Goal: Task Accomplishment & Management: Manage account settings

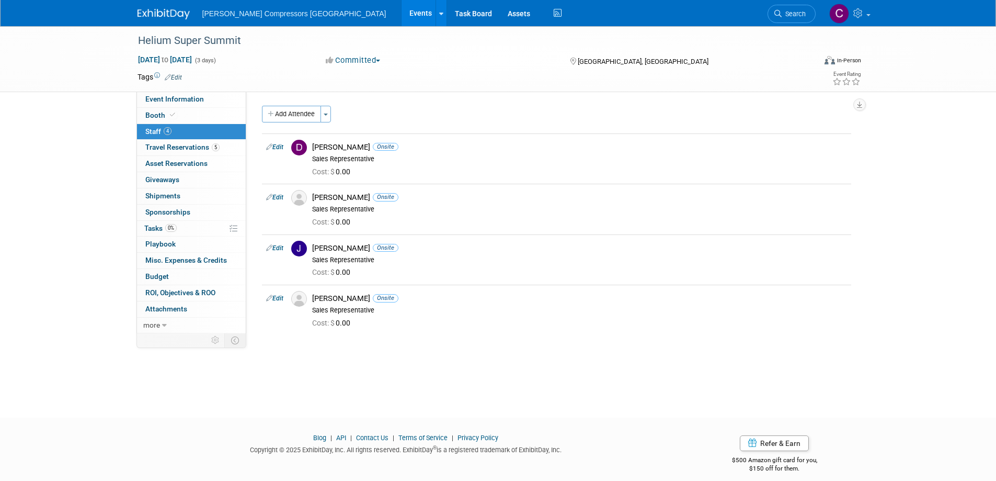
click at [402, 10] on link "Events" at bounding box center [421, 13] width 38 height 26
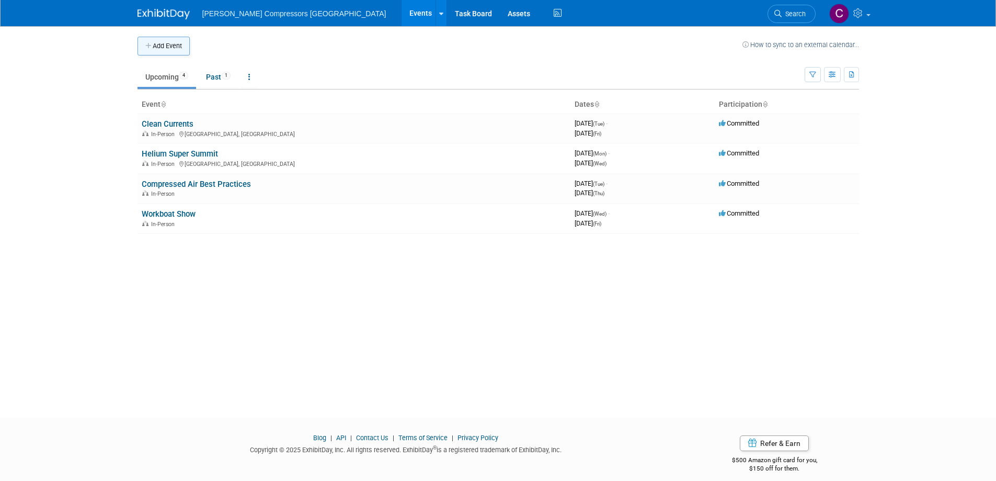
click at [167, 47] on button "Add Event" at bounding box center [164, 46] width 52 height 19
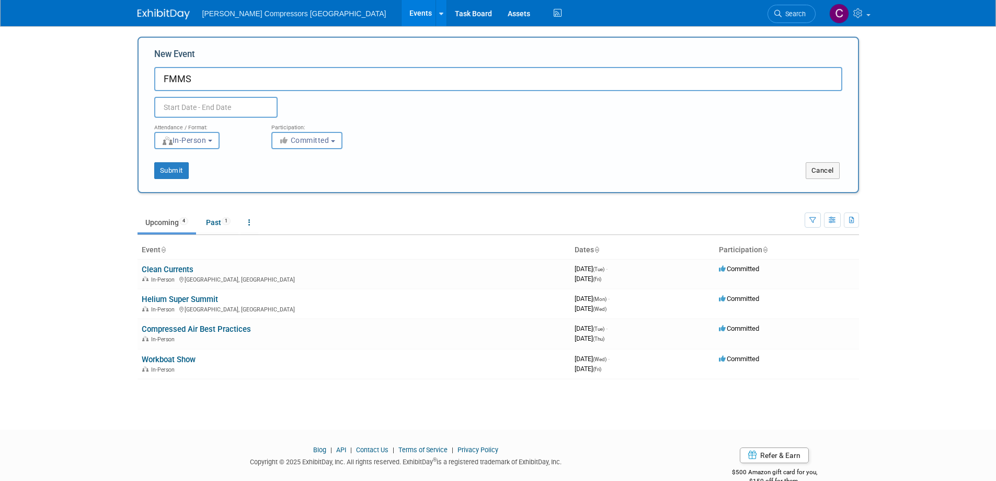
type input "FMMS"
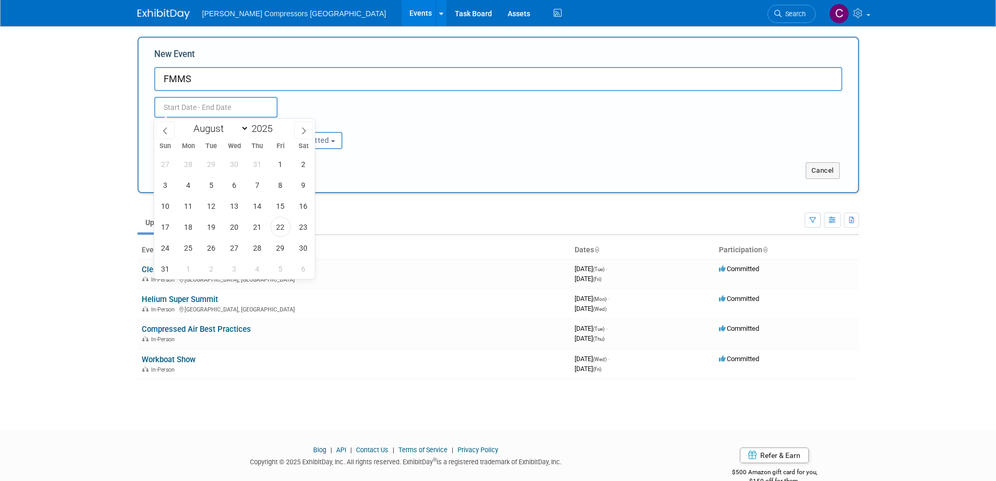
click at [231, 105] on input "text" at bounding box center [215, 107] width 123 height 21
click at [302, 131] on icon at bounding box center [303, 130] width 7 height 7
select select "8"
click at [209, 228] on span "23" at bounding box center [211, 227] width 20 height 20
click at [260, 230] on span "25" at bounding box center [257, 227] width 20 height 20
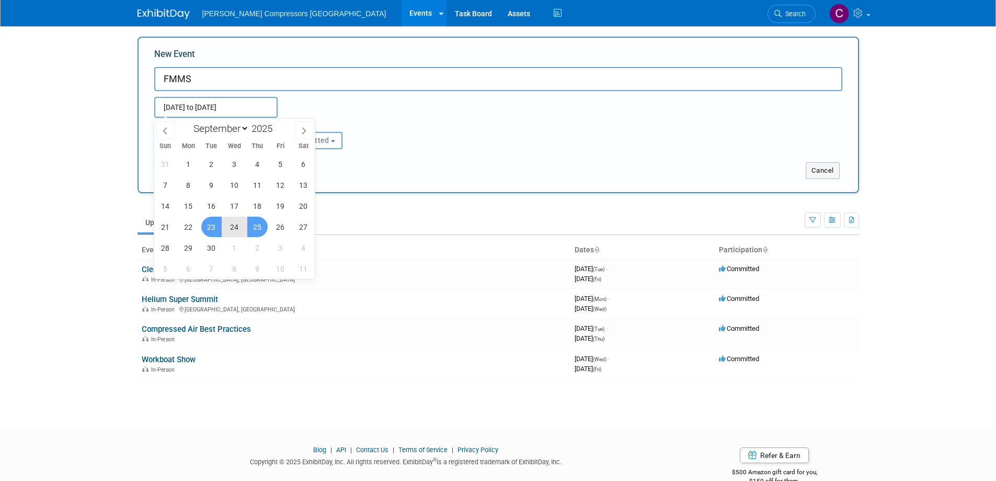
type input "[DATE] to [DATE]"
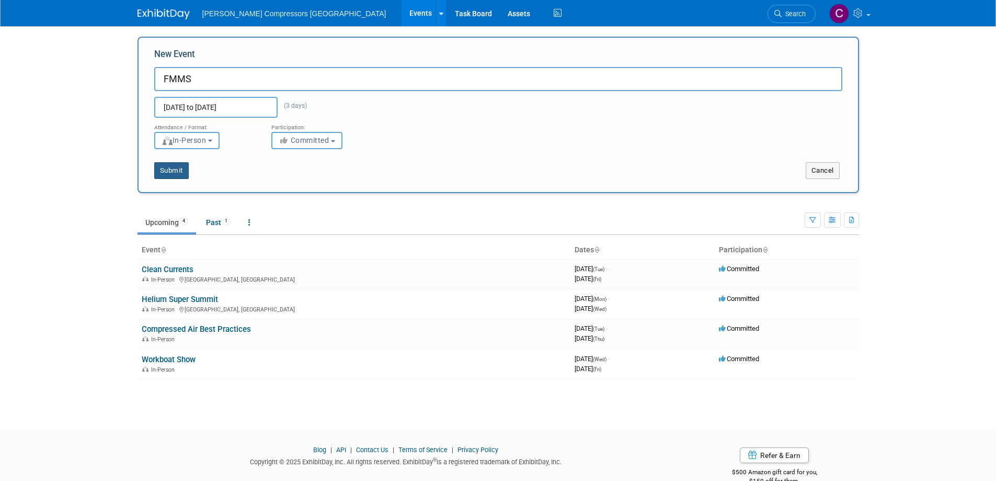
click at [161, 175] on button "Submit" at bounding box center [171, 170] width 35 height 17
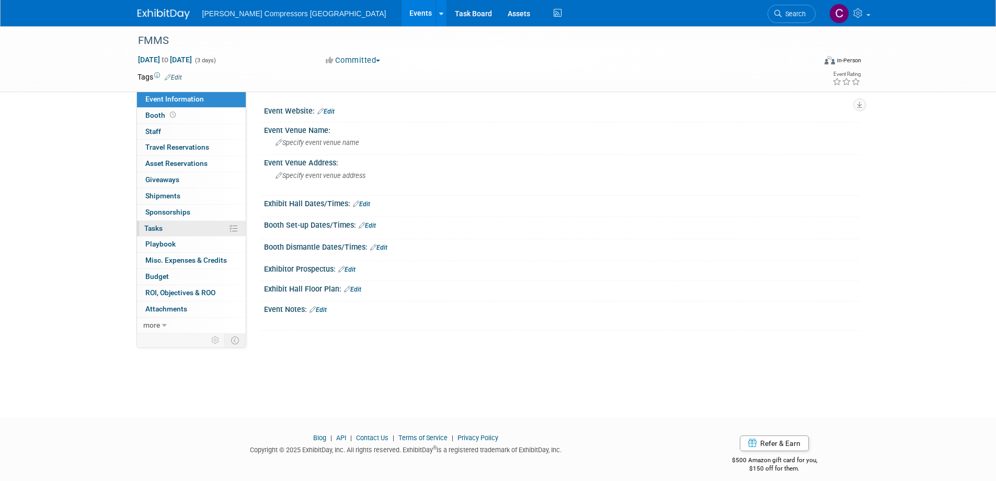
click at [166, 231] on link "0% Tasks 0%" at bounding box center [191, 229] width 109 height 16
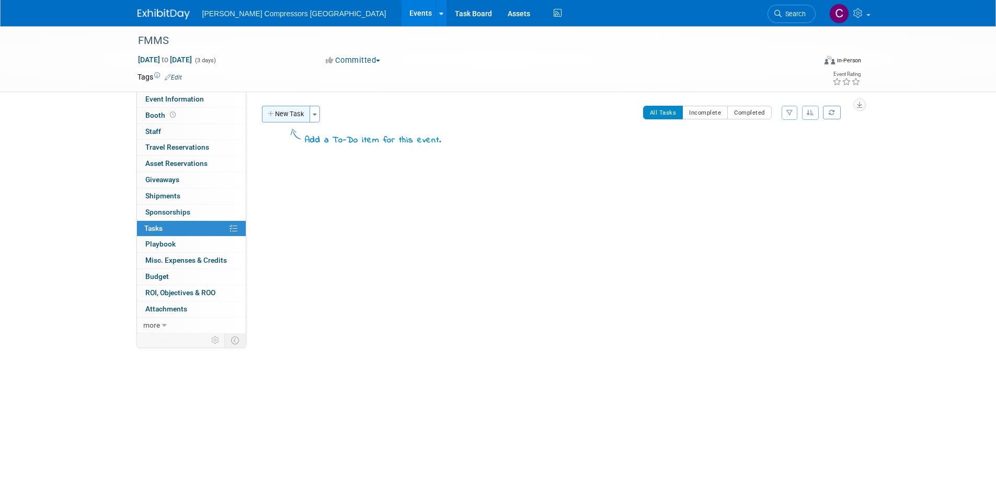
click at [284, 115] on button "New Task" at bounding box center [286, 114] width 48 height 17
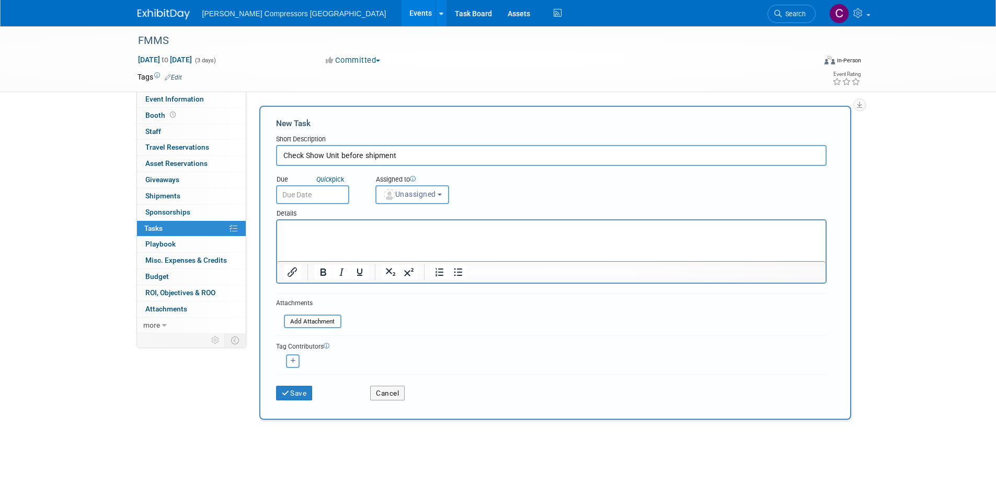
type input "Check Show Unit before shipment"
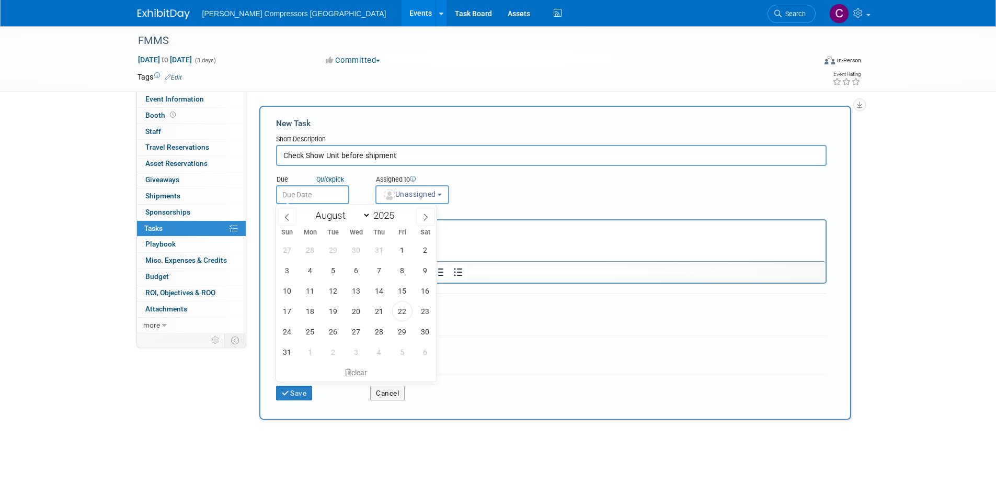
click at [302, 194] on input "text" at bounding box center [312, 194] width 73 height 19
click at [316, 330] on span "25" at bounding box center [310, 331] width 20 height 20
type input "Aug 25, 2025"
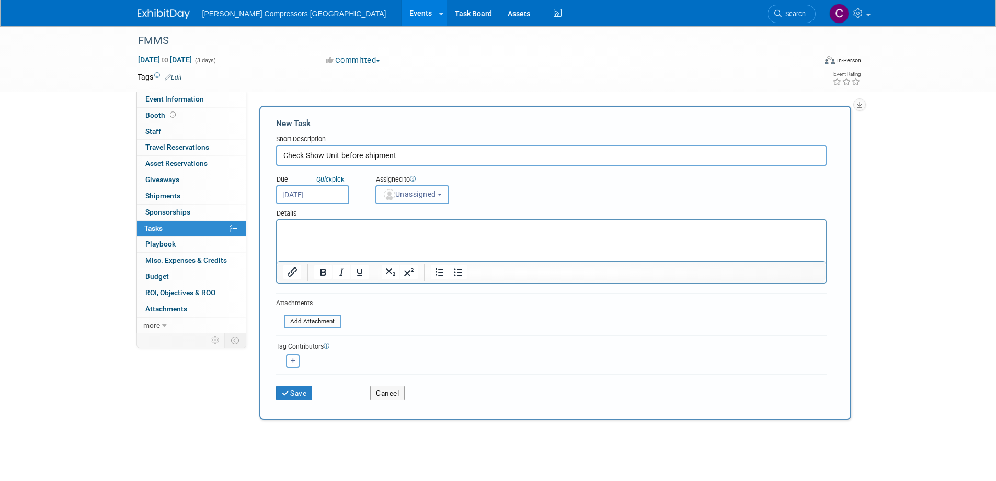
click at [412, 193] on span "Unassigned" at bounding box center [409, 194] width 53 height 8
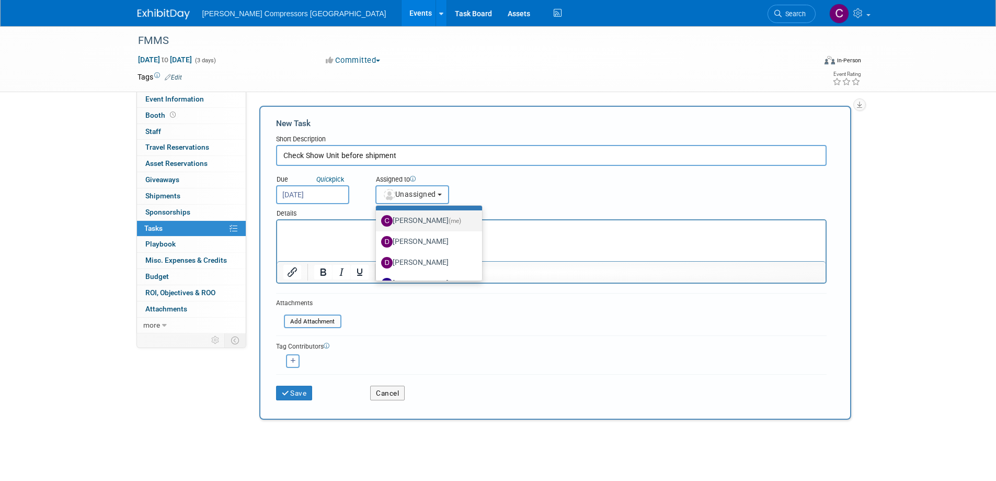
scroll to position [52, 0]
click at [415, 264] on label "JOHN DEMAR" at bounding box center [426, 271] width 90 height 17
click at [378, 266] on input "JOHN DEMAR" at bounding box center [374, 269] width 7 height 7
select select "35f42400-e8da-4da5-bab2-3d044713a08c"
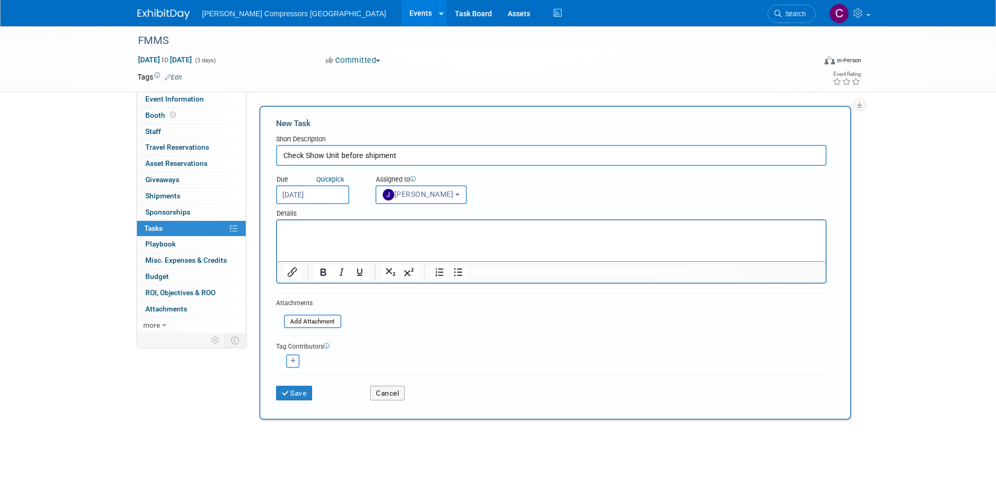
click at [387, 229] on p "Rich Text Area. Press ALT-0 for help." at bounding box center [551, 229] width 537 height 10
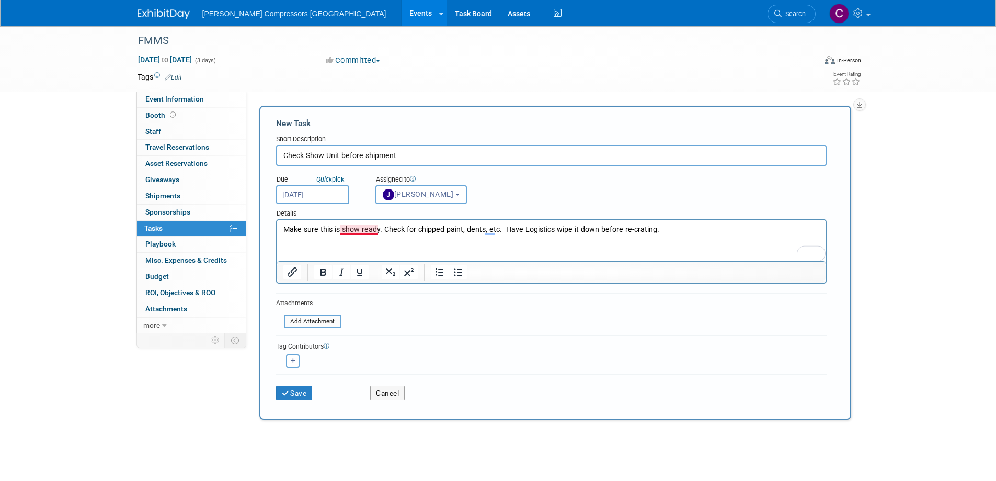
click at [358, 231] on p "Make sure this is show ready. Check for chipped paint, dents, etc. Have Logisti…" at bounding box center [551, 229] width 537 height 10
click at [297, 393] on button "Save" at bounding box center [294, 392] width 37 height 15
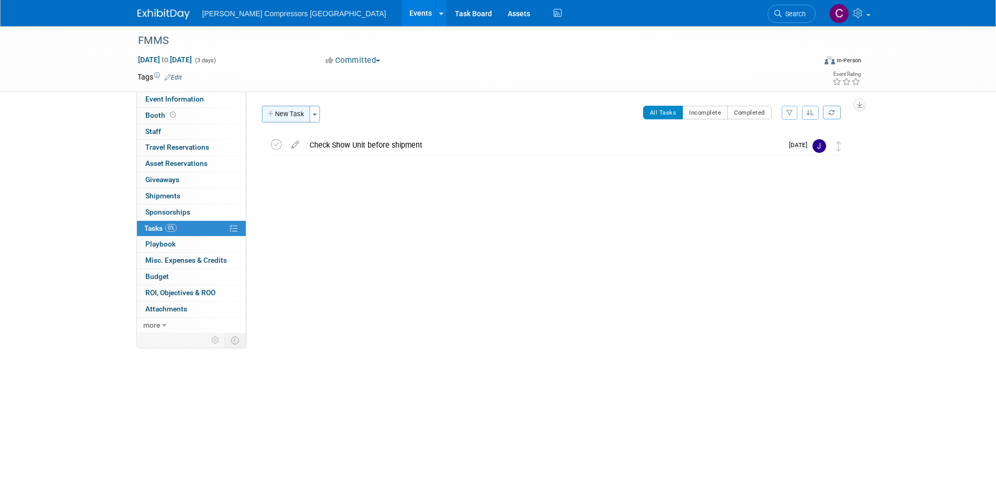
click at [286, 112] on button "New Task" at bounding box center [286, 114] width 48 height 17
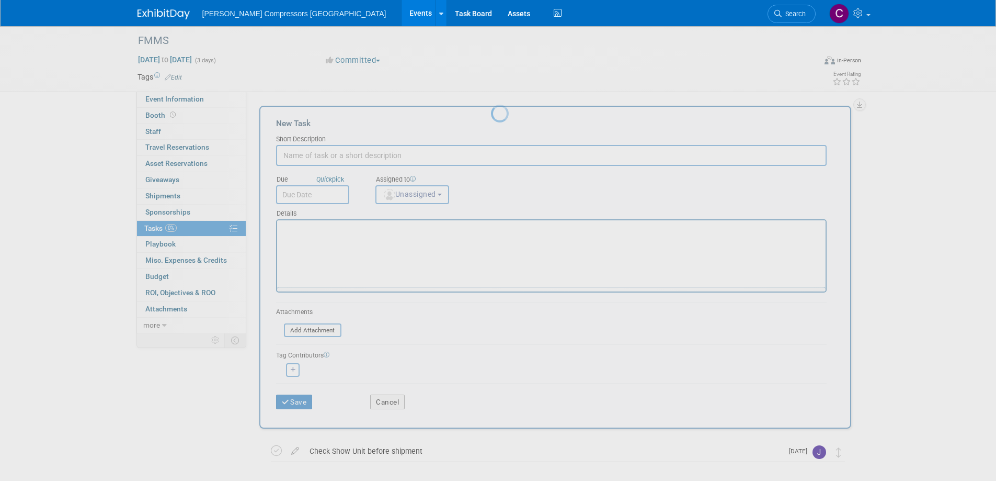
scroll to position [0, 0]
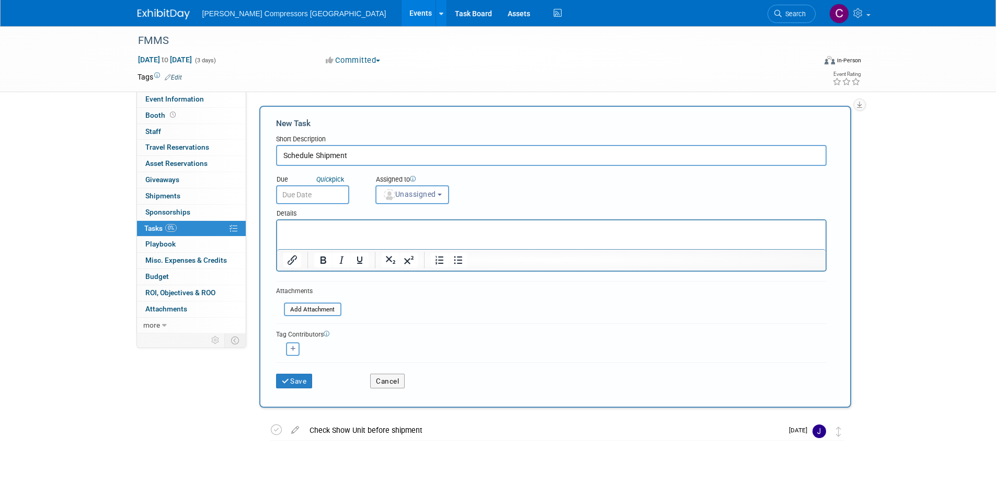
type input "Schedule Shipment"
click at [310, 185] on input "text" at bounding box center [312, 194] width 73 height 19
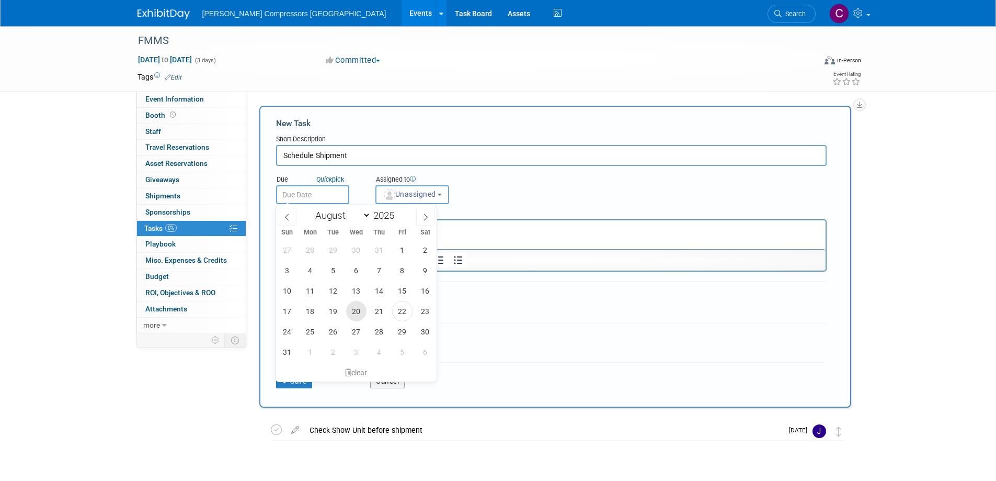
click at [355, 314] on span "20" at bounding box center [356, 311] width 20 height 20
type input "Aug 20, 2025"
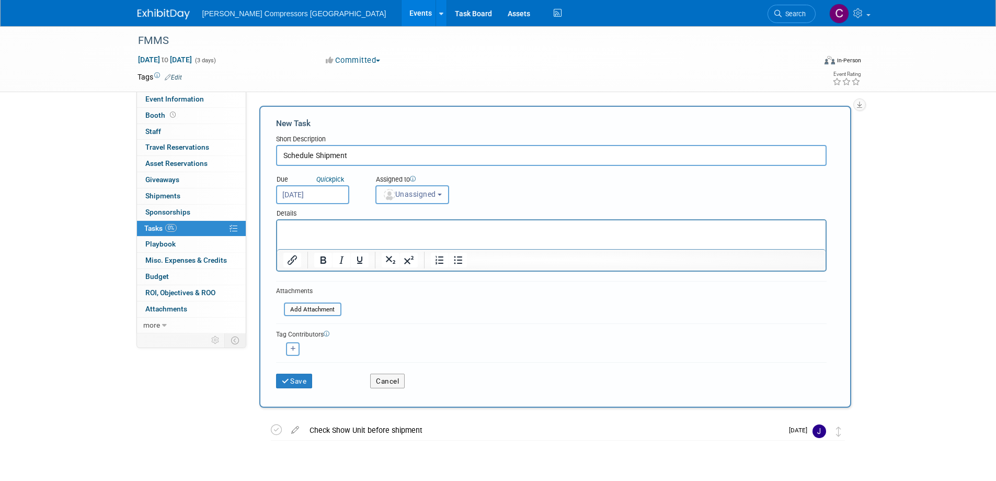
click at [421, 197] on span "Unassigned" at bounding box center [409, 194] width 53 height 8
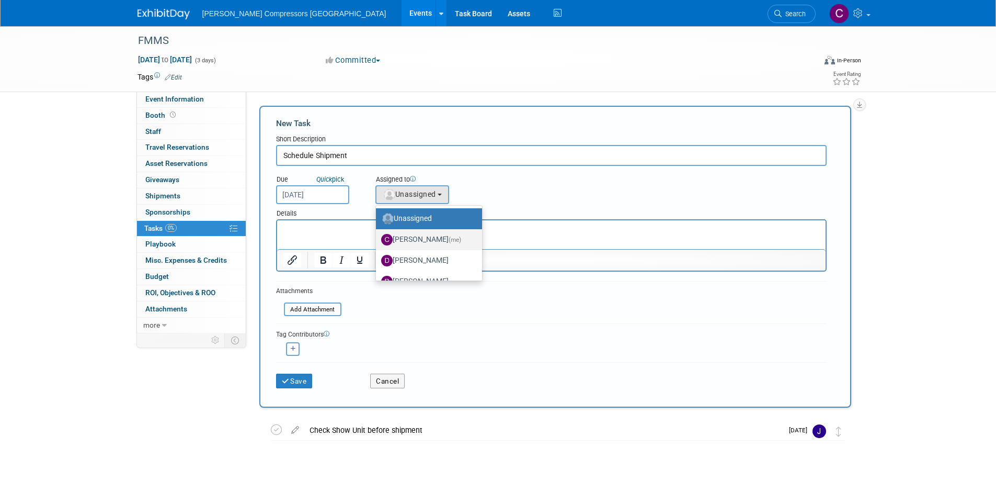
drag, startPoint x: 422, startPoint y: 241, endPoint x: 143, endPoint y: 20, distance: 355.9
click at [422, 241] on label "Crystal Wilson (me)" at bounding box center [426, 239] width 90 height 17
click at [378, 241] on input "Crystal Wilson (me)" at bounding box center [374, 238] width 7 height 7
select select "8df64477-95ec-43ac-a17b-ae5ba5a68c4e"
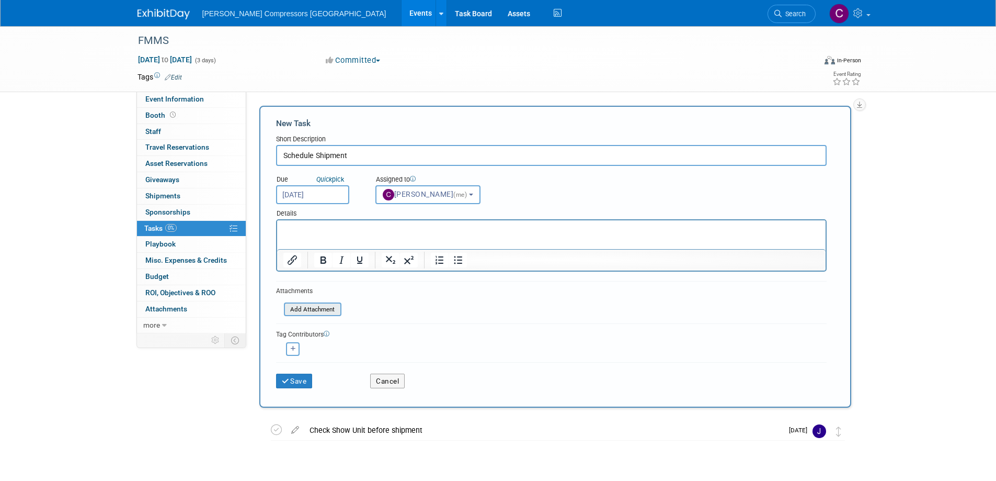
click at [308, 310] on input "file" at bounding box center [278, 309] width 124 height 12
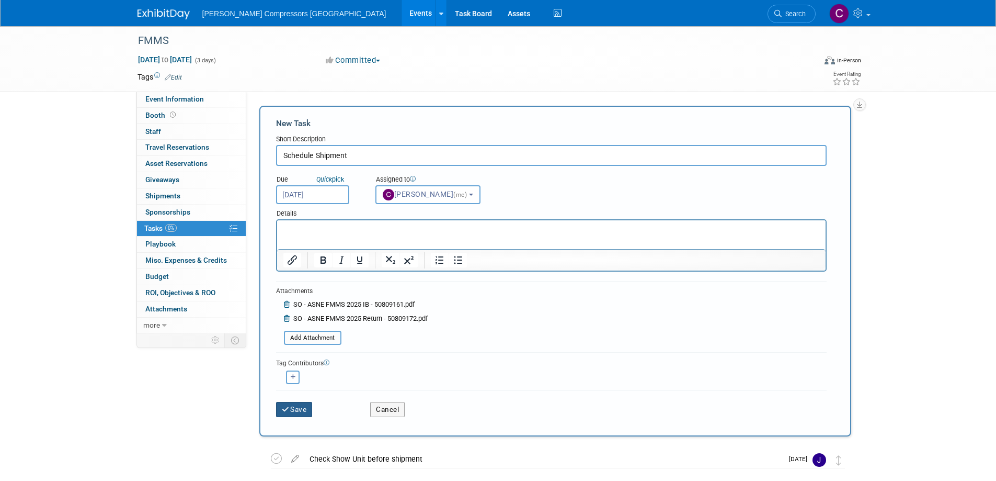
click at [299, 411] on button "Save" at bounding box center [294, 409] width 37 height 15
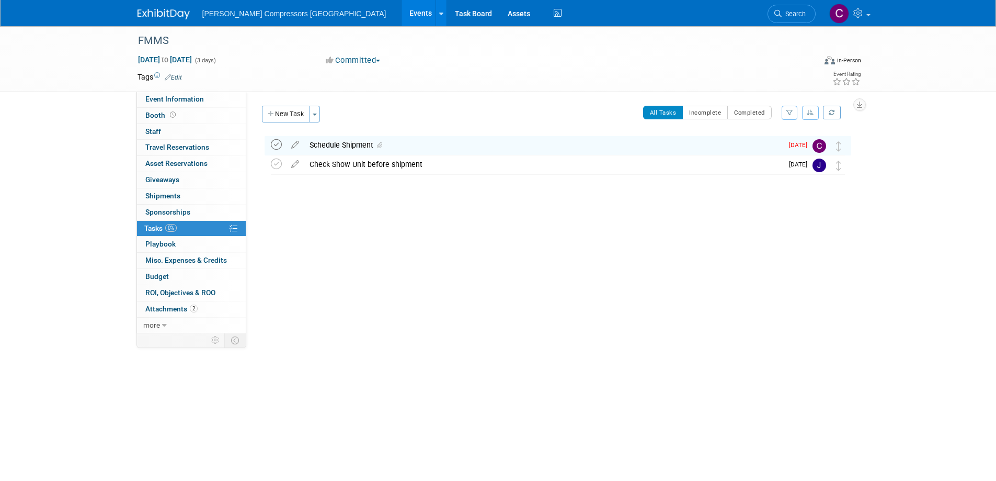
click at [274, 143] on icon at bounding box center [276, 144] width 11 height 11
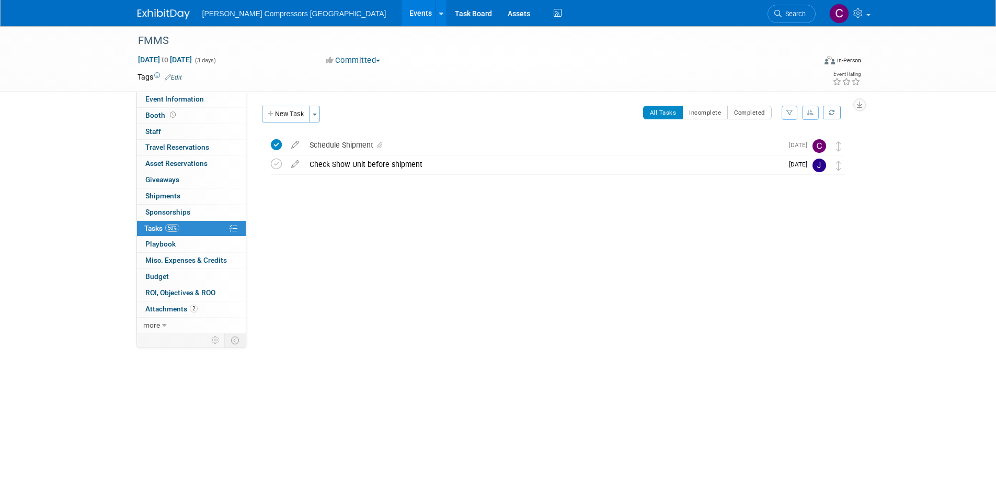
drag, startPoint x: 274, startPoint y: 116, endPoint x: 293, endPoint y: 137, distance: 28.9
click at [274, 116] on icon "button" at bounding box center [271, 114] width 7 height 7
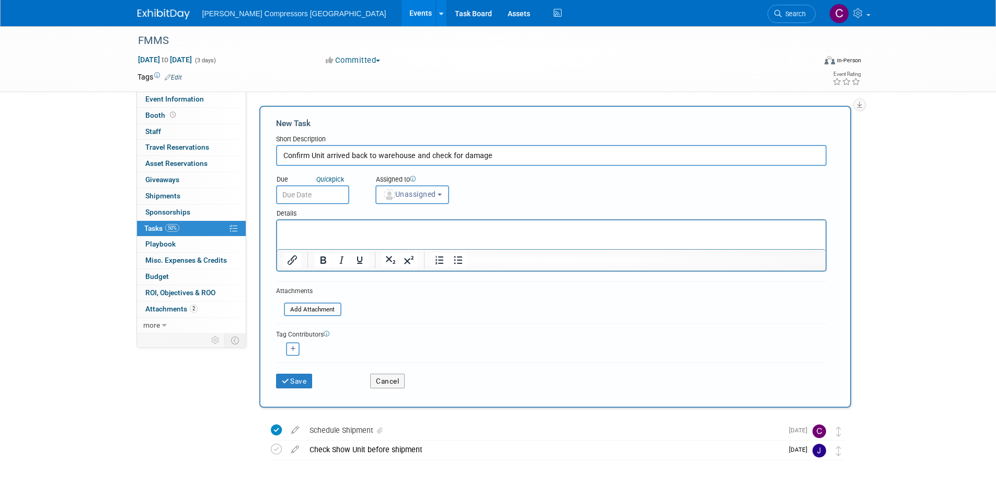
type input "Confirm Unit arrived back to warehouse and check for damage"
click at [330, 194] on input "text" at bounding box center [312, 194] width 73 height 19
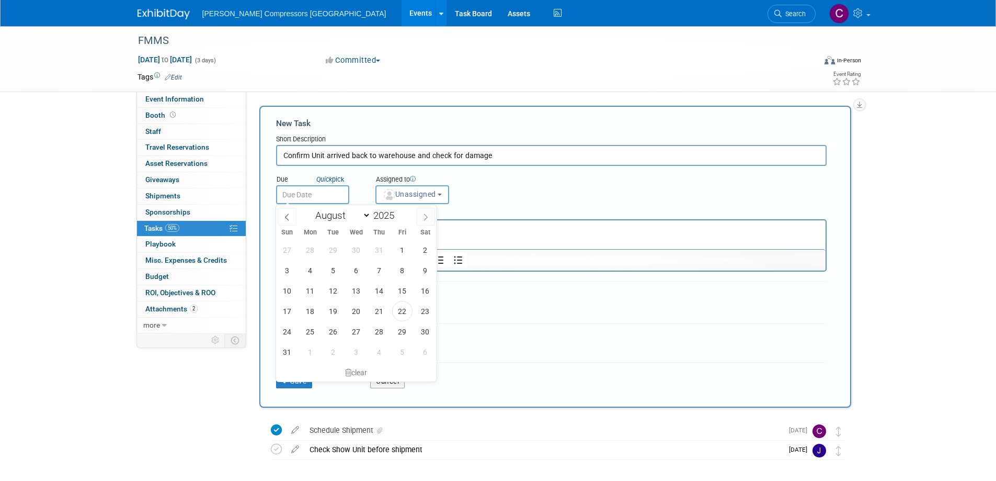
click at [422, 215] on icon at bounding box center [425, 216] width 7 height 7
select select "9"
click at [308, 270] on span "6" at bounding box center [310, 270] width 20 height 20
type input "Oct 6, 2025"
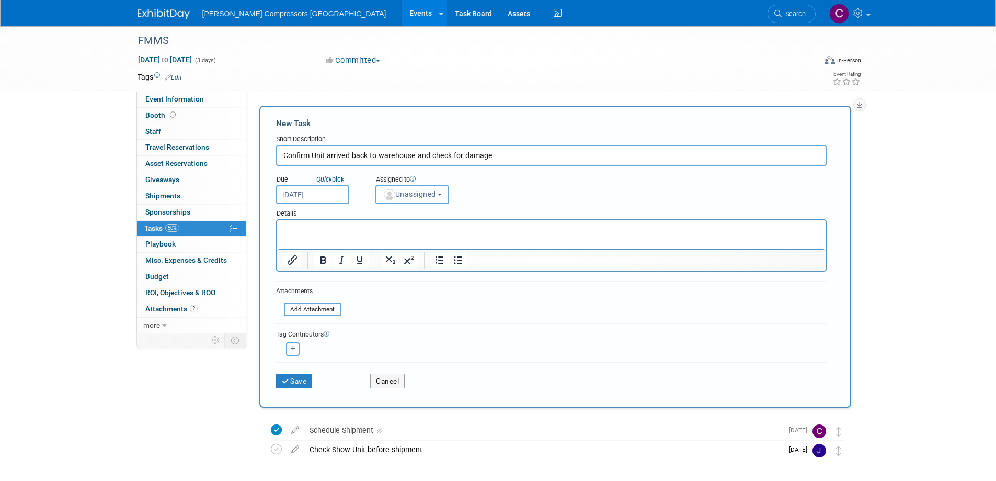
click at [420, 191] on span "Unassigned" at bounding box center [409, 194] width 53 height 8
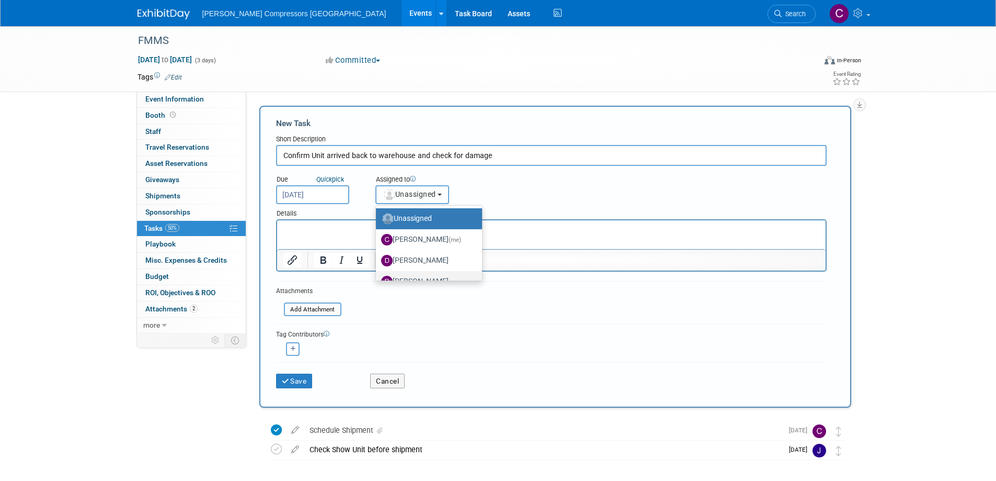
scroll to position [52, 0]
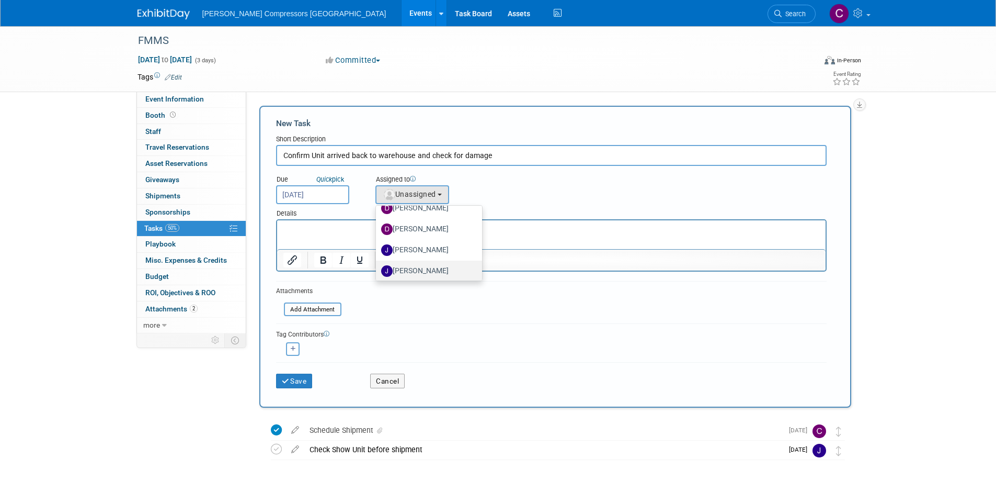
click at [417, 268] on label "JOHN DEMAR" at bounding box center [426, 271] width 90 height 17
click at [378, 268] on input "JOHN DEMAR" at bounding box center [374, 269] width 7 height 7
select select "35f42400-e8da-4da5-bab2-3d044713a08c"
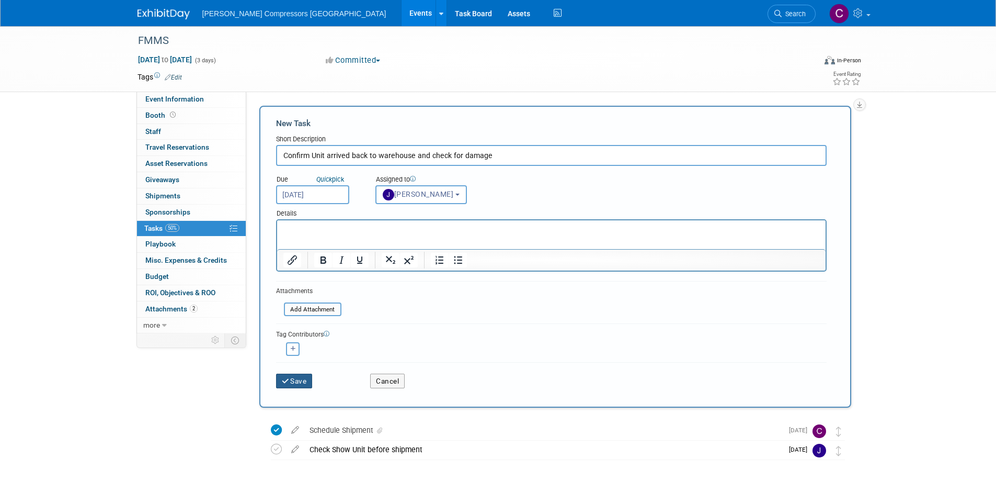
click at [294, 381] on button "Save" at bounding box center [294, 380] width 37 height 15
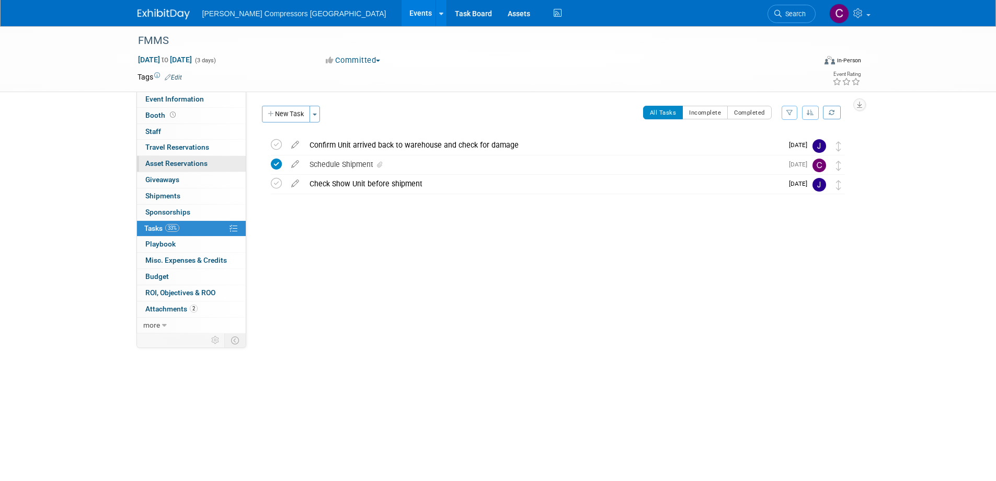
click at [184, 164] on span "Asset Reservations 0" at bounding box center [176, 163] width 62 height 8
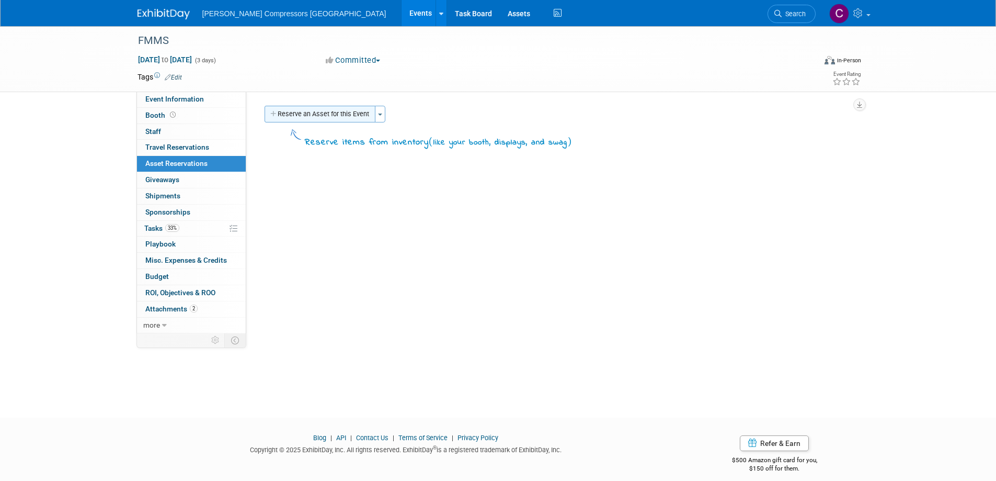
click at [340, 116] on button "Reserve an Asset for this Event" at bounding box center [320, 114] width 111 height 17
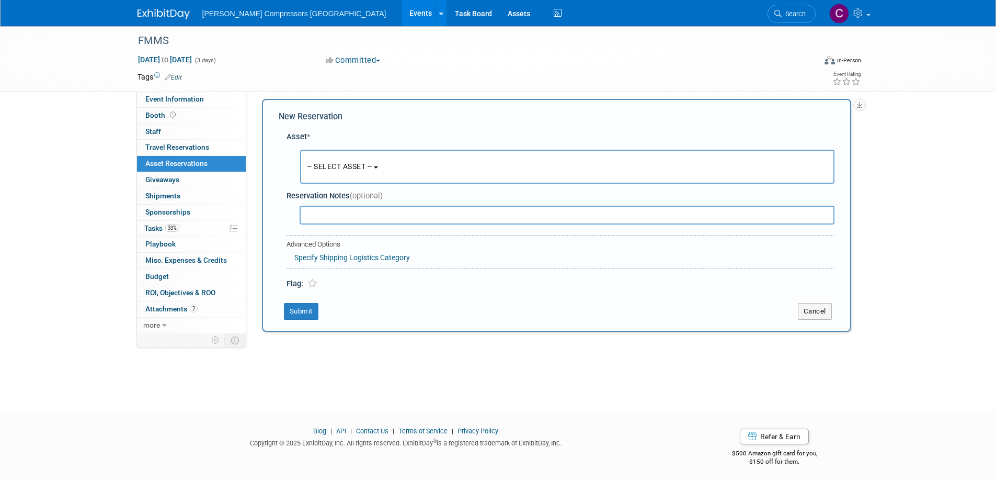
scroll to position [10, 0]
click at [345, 161] on span "-- SELECT ASSET --" at bounding box center [340, 163] width 65 height 8
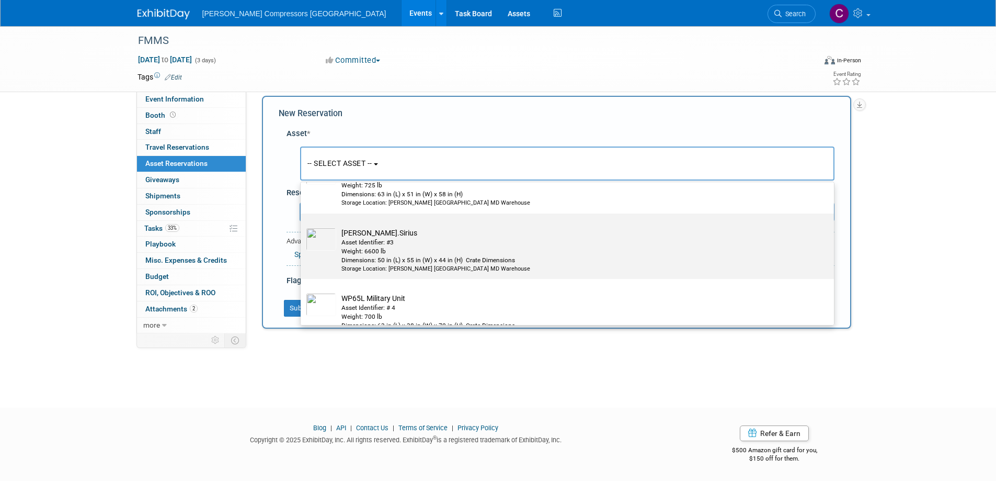
scroll to position [234, 0]
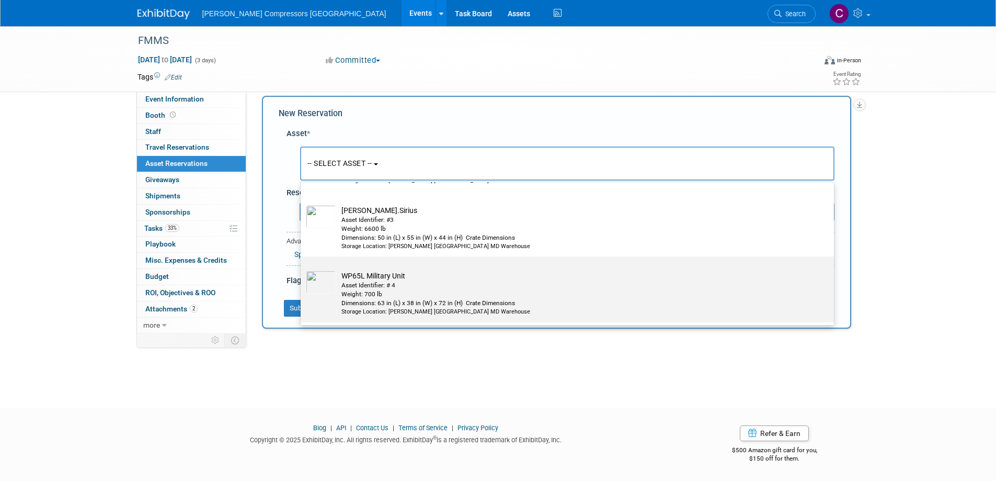
click at [363, 286] on div "Asset Identifier: # 4" at bounding box center [578, 285] width 472 height 9
click at [302, 269] on input "WP65L Military Unit Asset Identifier: # 4 Weight: 700 lb Dimensions: 63 in (L) …" at bounding box center [299, 265] width 7 height 7
select select "10728072"
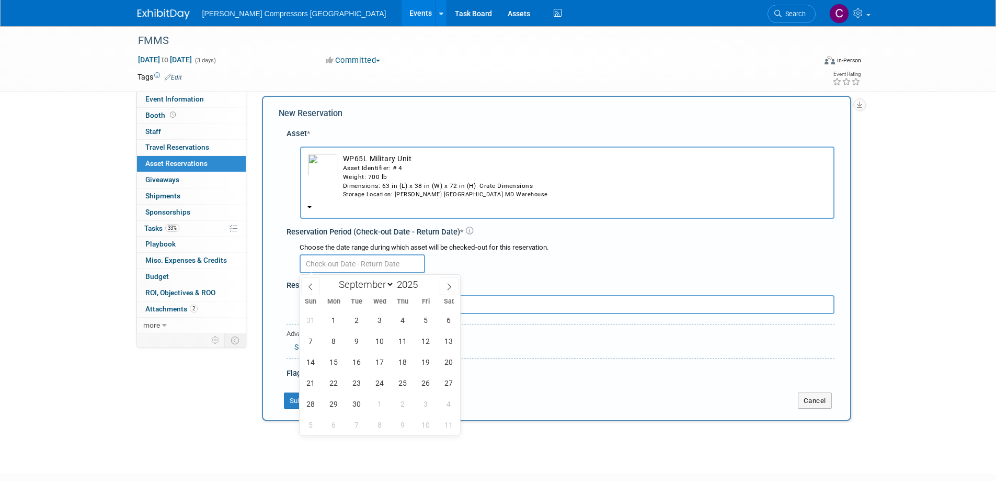
click at [355, 264] on input "text" at bounding box center [363, 263] width 126 height 19
click at [311, 283] on icon at bounding box center [310, 286] width 7 height 7
select select "7"
click at [361, 401] on span "26" at bounding box center [357, 403] width 20 height 20
type input "Aug 26, 2025"
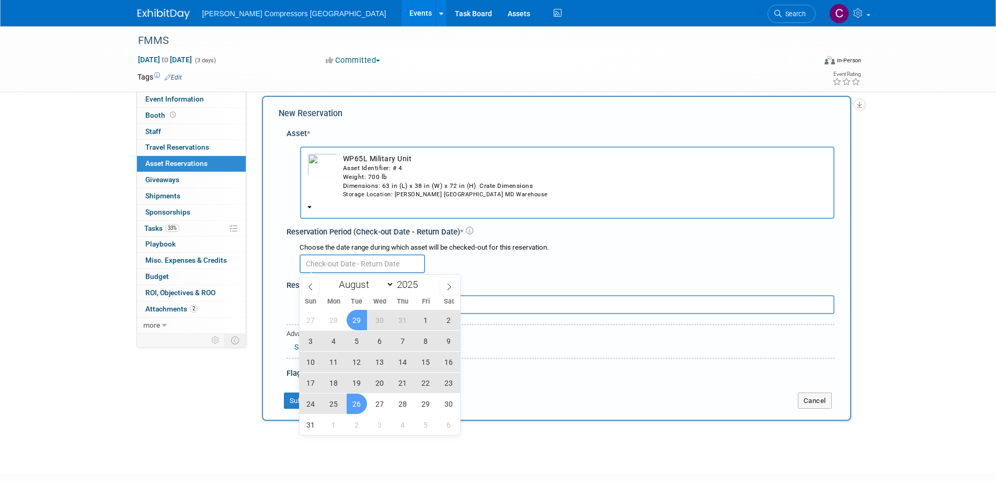
click at [464, 254] on div at bounding box center [567, 263] width 535 height 20
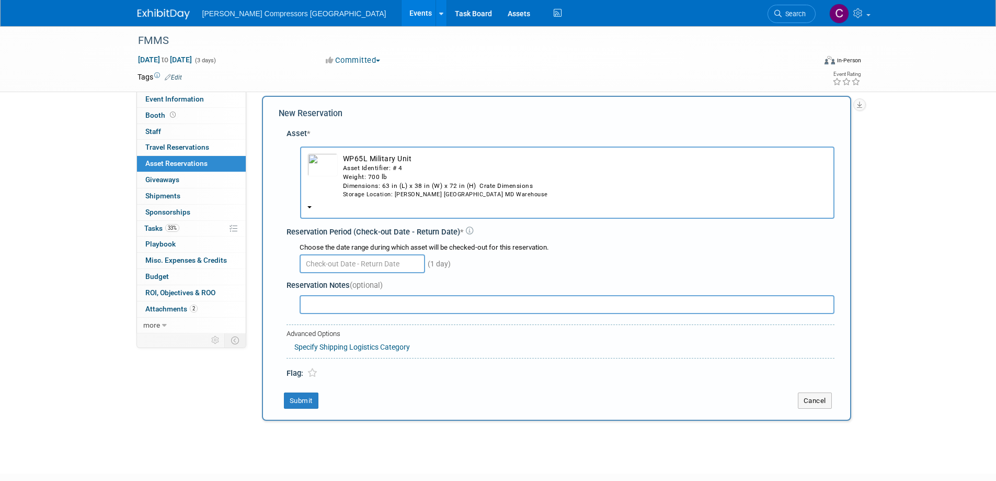
click at [384, 267] on input "text" at bounding box center [363, 263] width 126 height 19
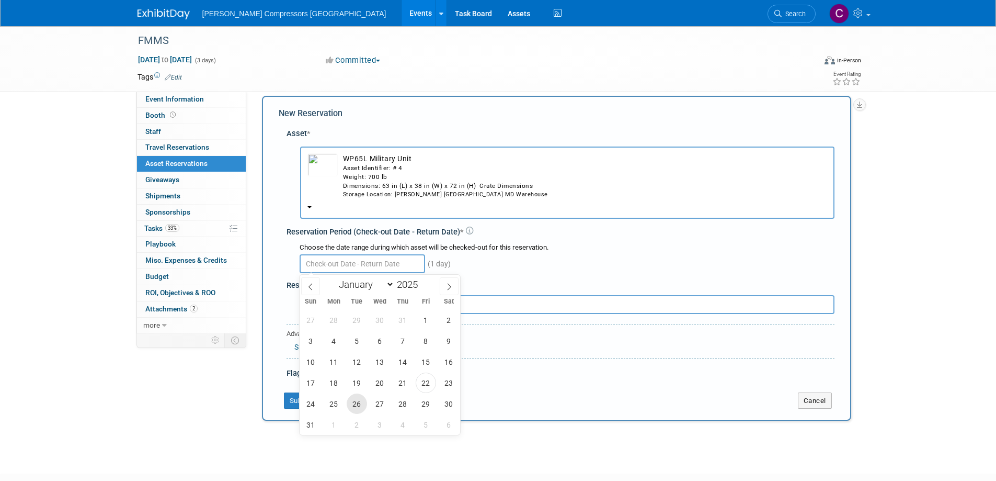
click at [359, 405] on span "26" at bounding box center [357, 403] width 20 height 20
type input "Aug 26, 2025"
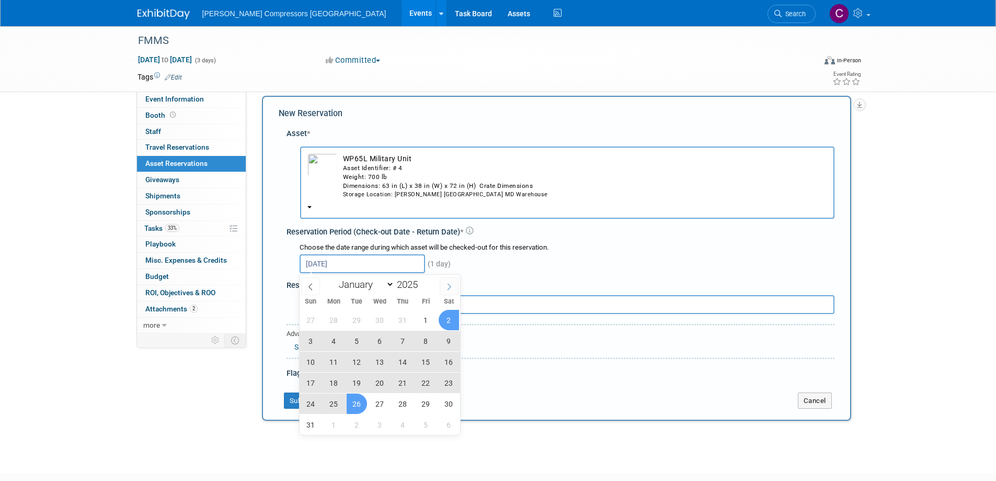
click at [449, 285] on icon at bounding box center [449, 286] width 7 height 7
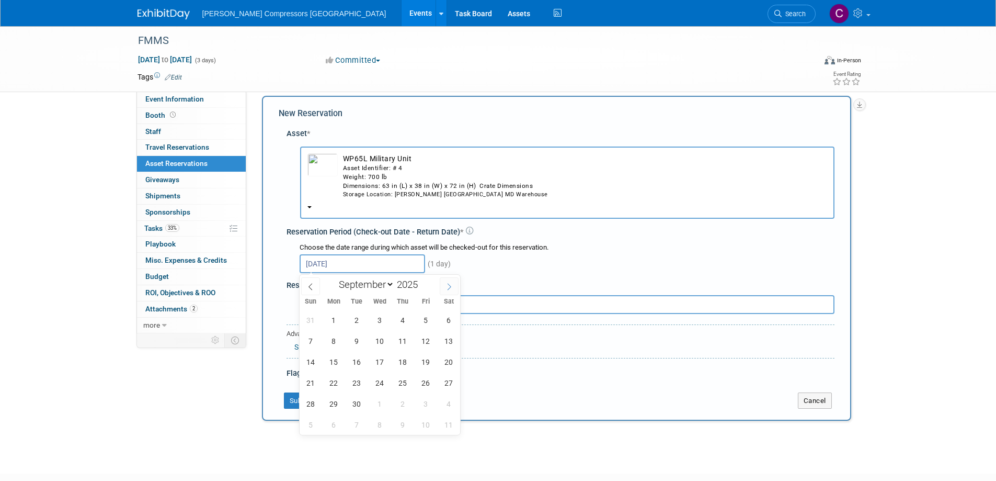
click at [449, 285] on icon at bounding box center [449, 286] width 7 height 7
select select "9"
click at [340, 340] on span "6" at bounding box center [334, 341] width 20 height 20
type input "Aug 26, 2025 to Oct 6, 2025"
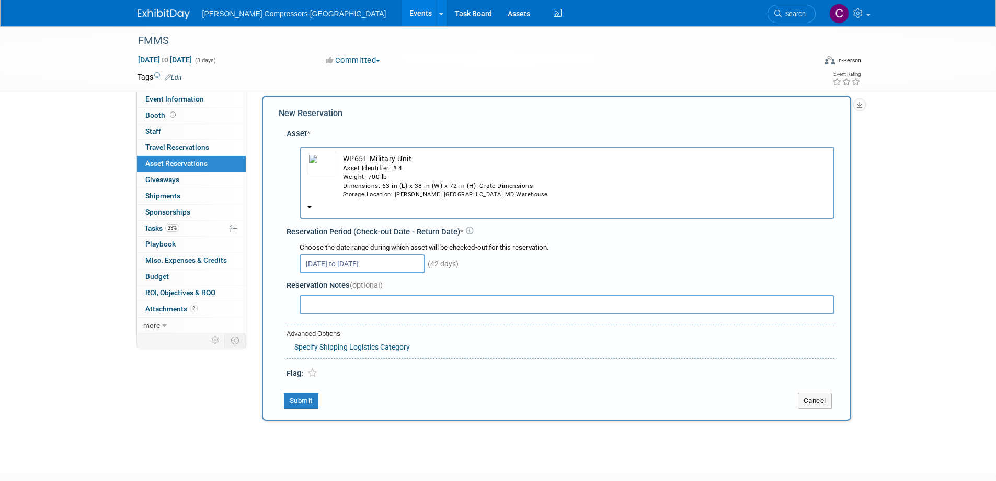
click at [386, 307] on input "text" at bounding box center [567, 304] width 535 height 19
type input "Curtiss Wright Booth - FMMS"
click at [332, 350] on link "Specify Shipping Logistics Category" at bounding box center [352, 347] width 116 height 8
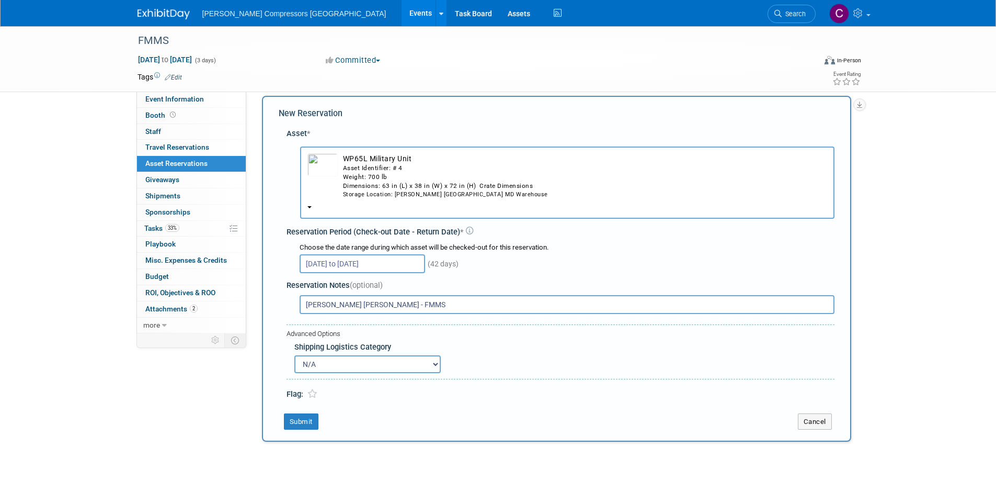
click at [338, 367] on select "N/A Advance Warehouse Direct Shipment Other" at bounding box center [367, 364] width 146 height 18
select select "3"
click at [294, 355] on select "N/A Advance Warehouse Direct Shipment Other" at bounding box center [367, 364] width 146 height 18
click at [299, 423] on button "Submit" at bounding box center [301, 421] width 35 height 17
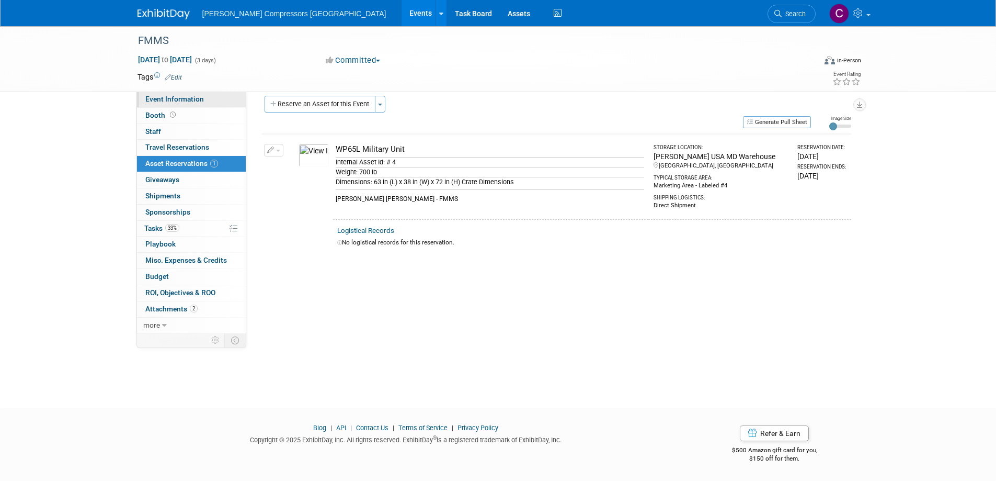
click at [194, 101] on span "Event Information" at bounding box center [174, 99] width 59 height 8
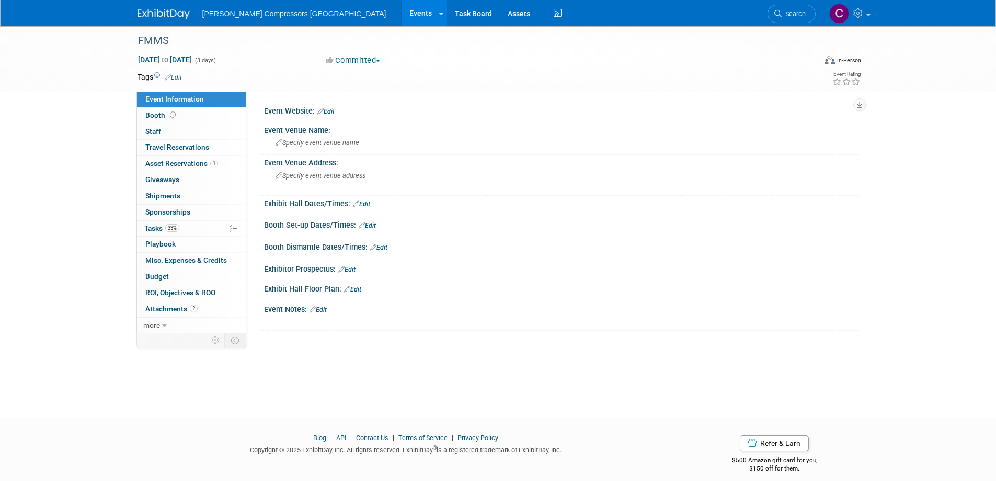
click at [330, 112] on link "Edit" at bounding box center [325, 111] width 17 height 7
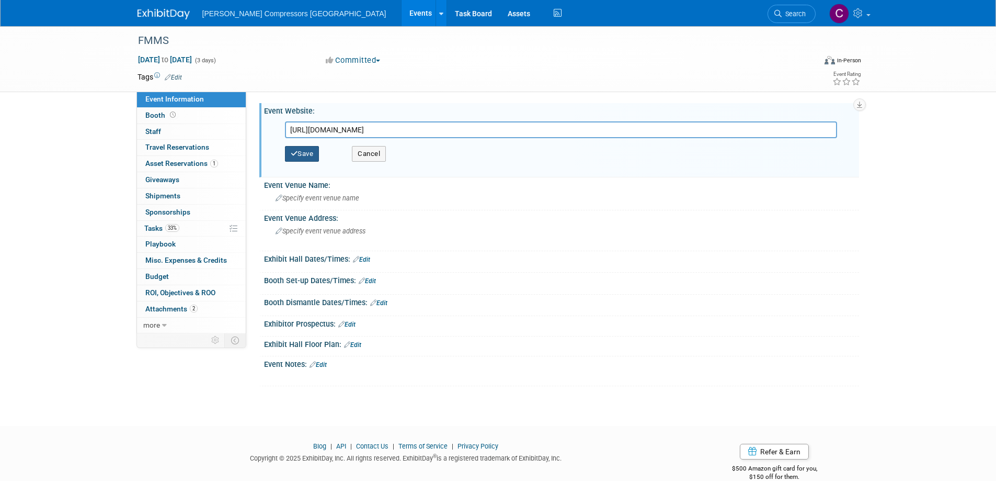
type input "https://www.navalengineers.org/symposia/FMMS2025"
click at [314, 153] on button "Save" at bounding box center [302, 154] width 35 height 16
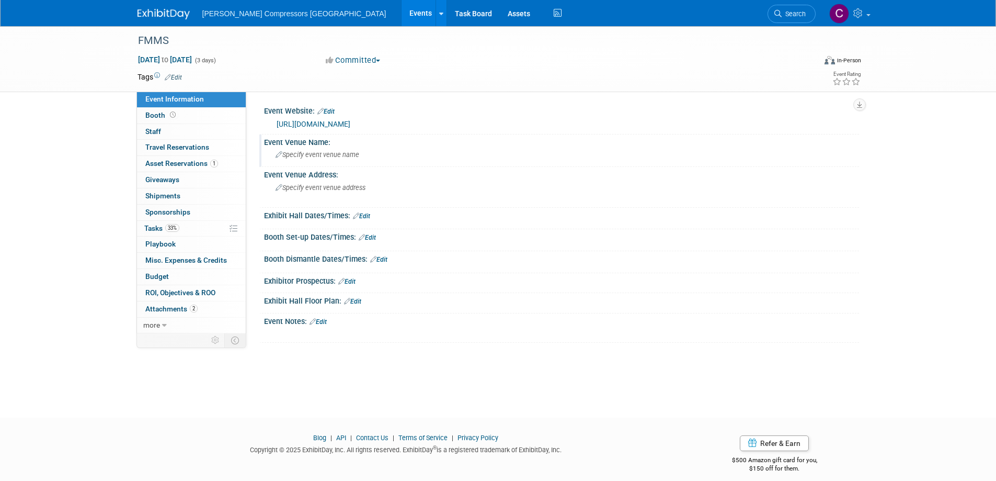
click at [313, 154] on span "Specify event venue name" at bounding box center [318, 155] width 84 height 8
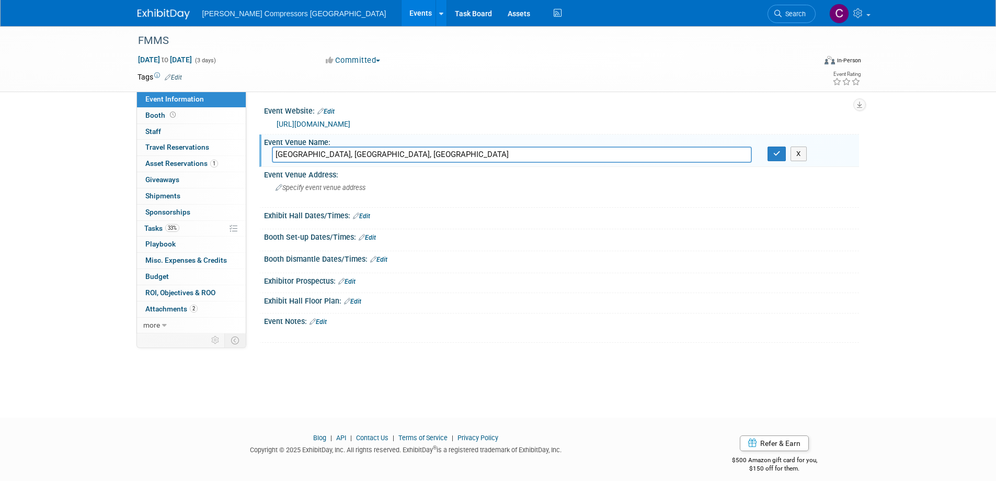
drag, startPoint x: 377, startPoint y: 155, endPoint x: 459, endPoint y: 157, distance: 82.2
click at [459, 157] on input "San Diego Convention Center, San Diego, CA" at bounding box center [512, 154] width 480 height 16
type input "San Diego Convention Center"
drag, startPoint x: 775, startPoint y: 153, endPoint x: 561, endPoint y: 150, distance: 213.9
click at [773, 153] on button "button" at bounding box center [777, 153] width 19 height 15
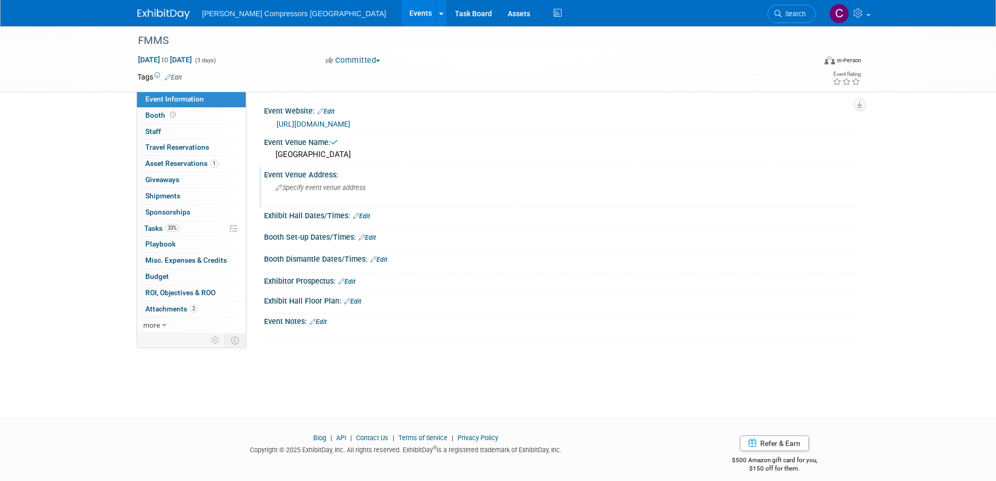
click at [344, 185] on span "Specify event venue address" at bounding box center [321, 188] width 90 height 8
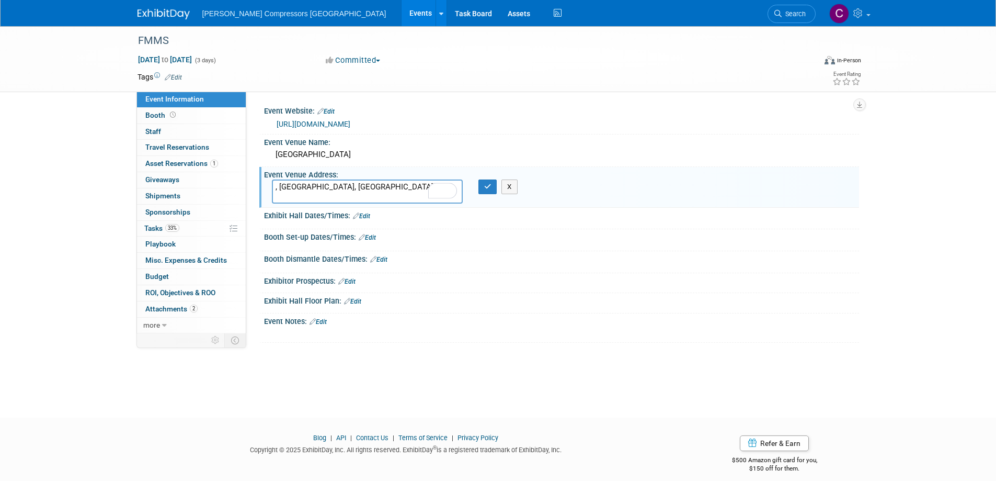
drag, startPoint x: 276, startPoint y: 186, endPoint x: 259, endPoint y: 184, distance: 16.8
click at [259, 184] on div "Event Venue Address: , San Diego, CA X" at bounding box center [559, 187] width 600 height 40
type textarea "San Diego, CA"
click at [482, 190] on button "button" at bounding box center [488, 186] width 19 height 15
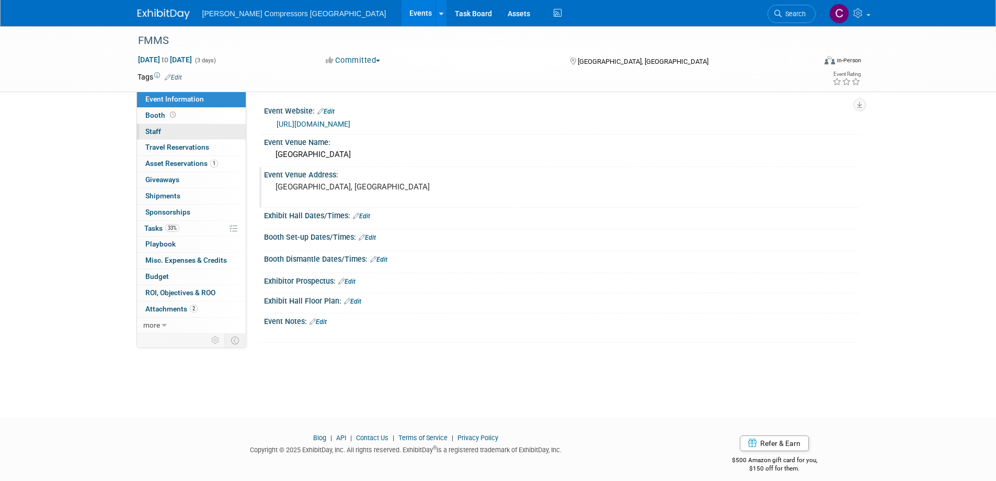
click at [159, 128] on span "Staff 0" at bounding box center [153, 131] width 16 height 8
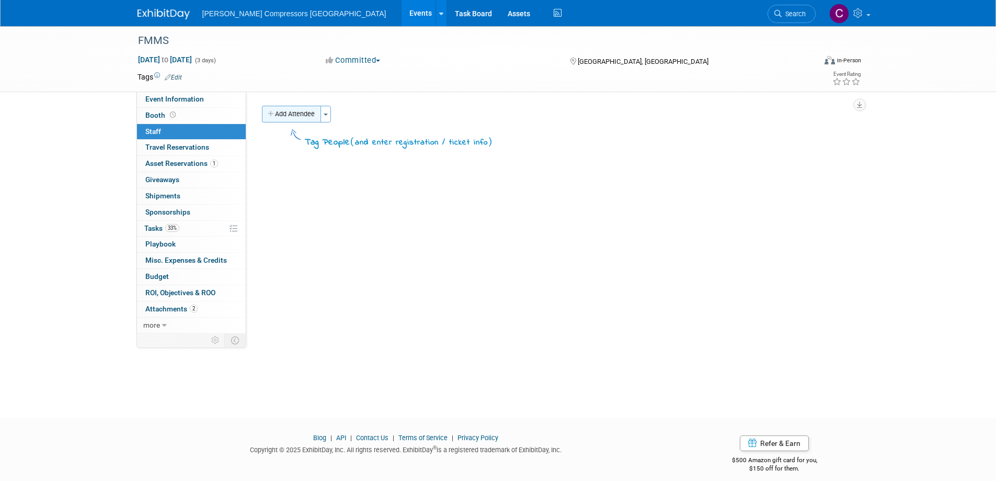
click at [308, 117] on button "Add Attendee" at bounding box center [291, 114] width 59 height 17
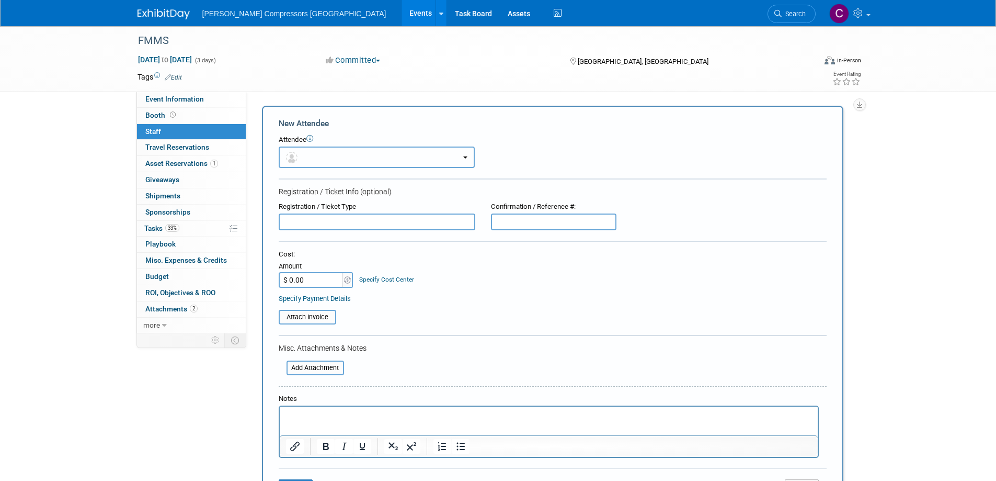
click at [323, 155] on button "button" at bounding box center [377, 156] width 196 height 21
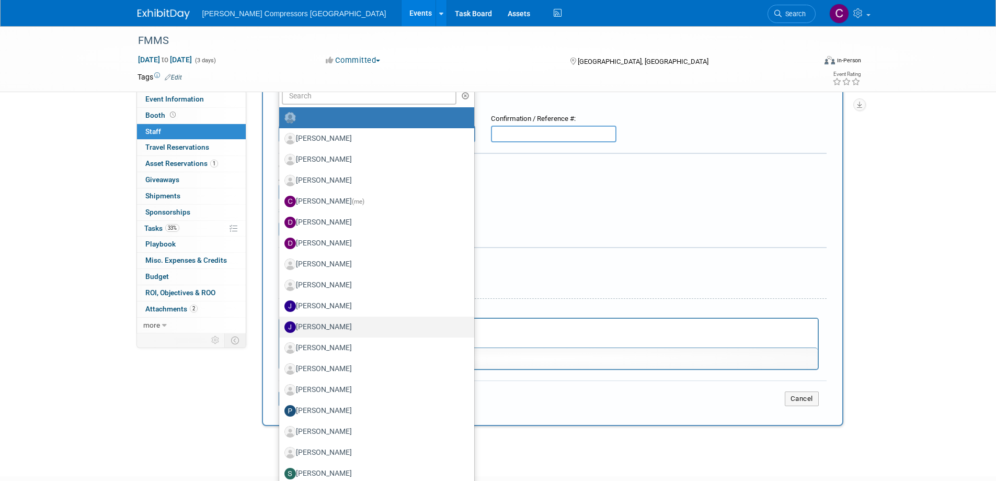
scroll to position [105, 0]
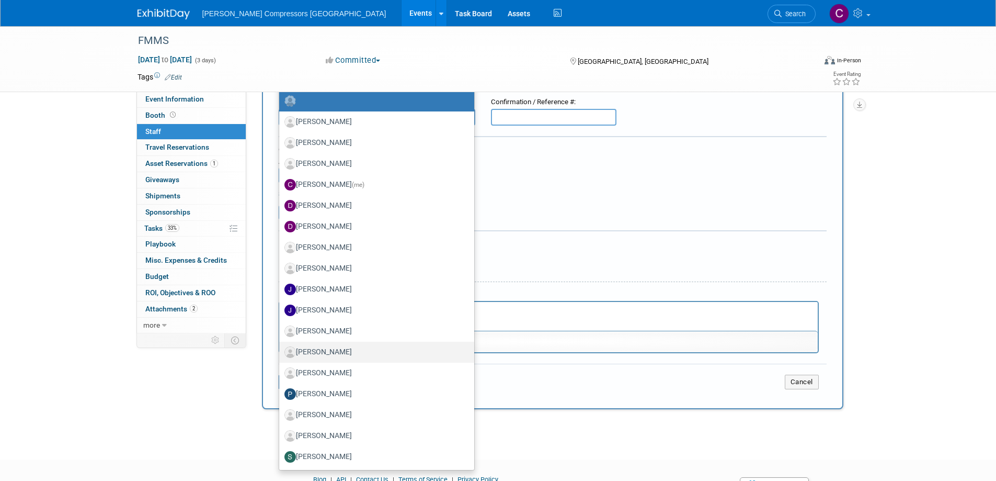
click at [325, 342] on link "Josh Peter" at bounding box center [376, 352] width 195 height 21
click at [320, 352] on label "Josh Peter" at bounding box center [374, 352] width 179 height 17
click at [281, 352] on input "Josh Peter" at bounding box center [277, 350] width 7 height 7
select select "701a70ae-d67f-4015-9353-4f74147a504e"
select select "4"
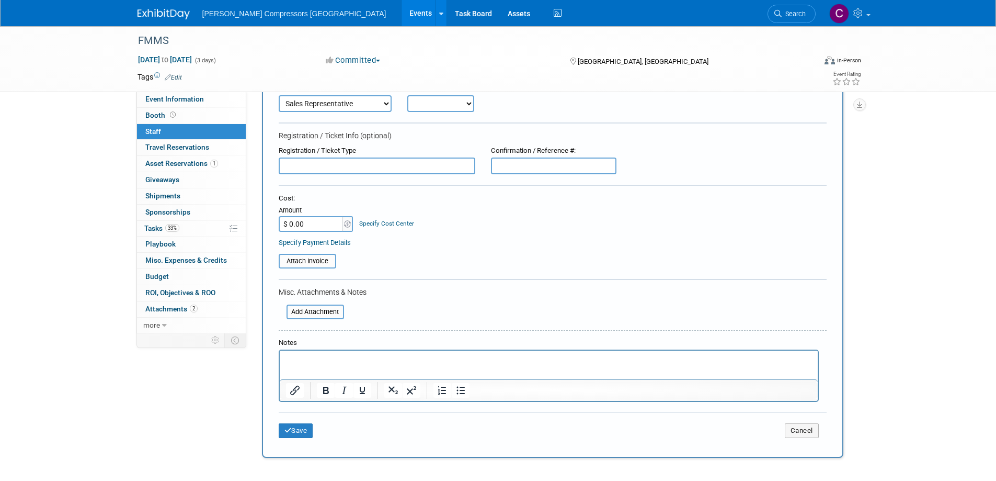
scroll to position [0, 0]
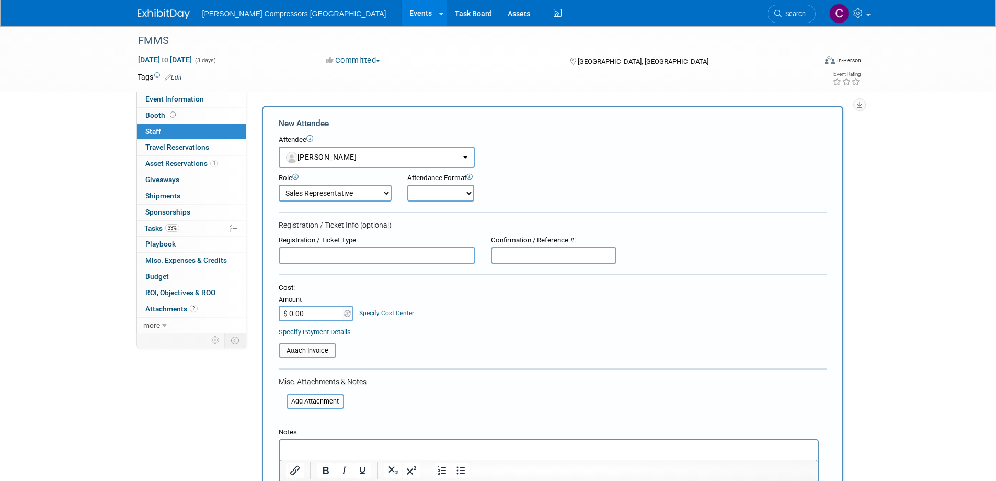
click at [350, 195] on select "Demonstrator Host Planner Presenter Sales Representative Set-up/Dismantle Crew …" at bounding box center [335, 193] width 113 height 17
click at [440, 197] on select "Onsite Remote" at bounding box center [440, 193] width 67 height 17
select select "1"
click at [407, 185] on select "Onsite Remote" at bounding box center [440, 193] width 67 height 17
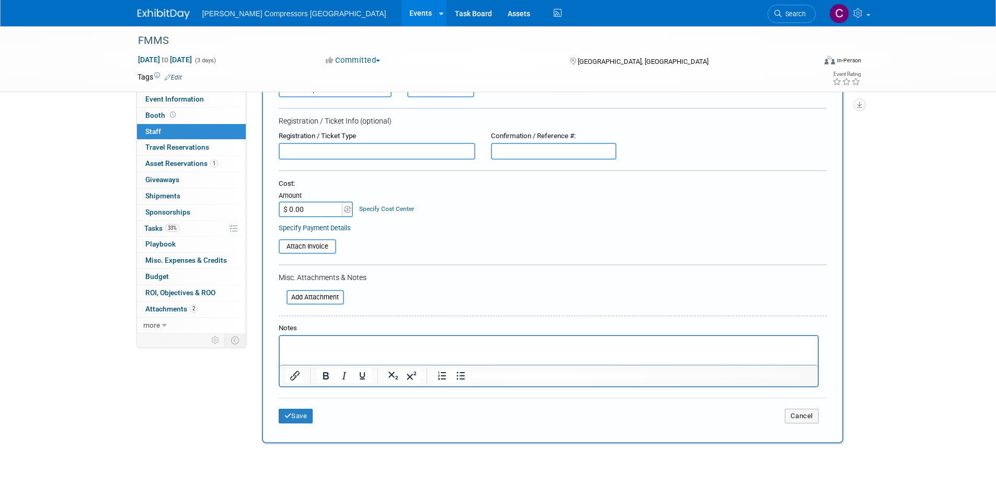
scroll to position [105, 0]
click at [296, 415] on button "Save" at bounding box center [296, 415] width 35 height 15
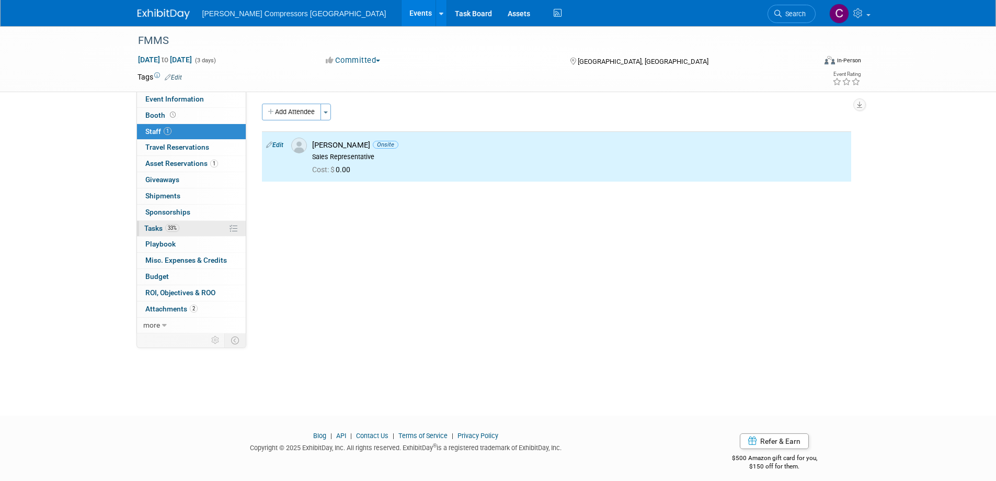
scroll to position [0, 0]
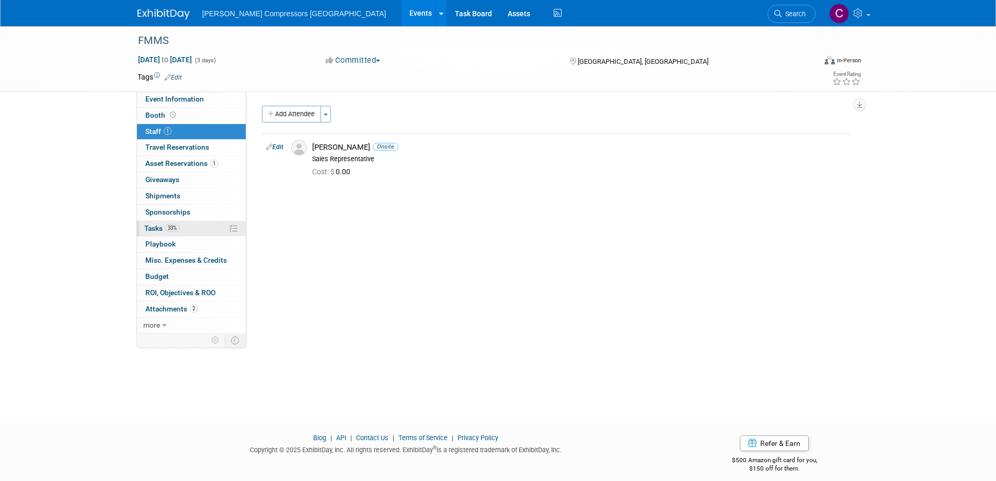
click at [162, 228] on span "Tasks 33%" at bounding box center [161, 228] width 35 height 8
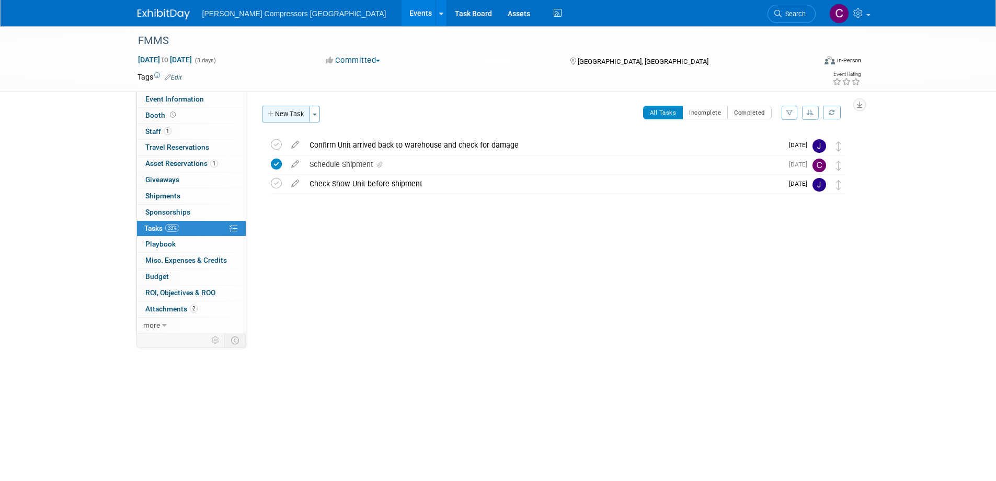
click at [285, 116] on button "New Task" at bounding box center [286, 114] width 48 height 17
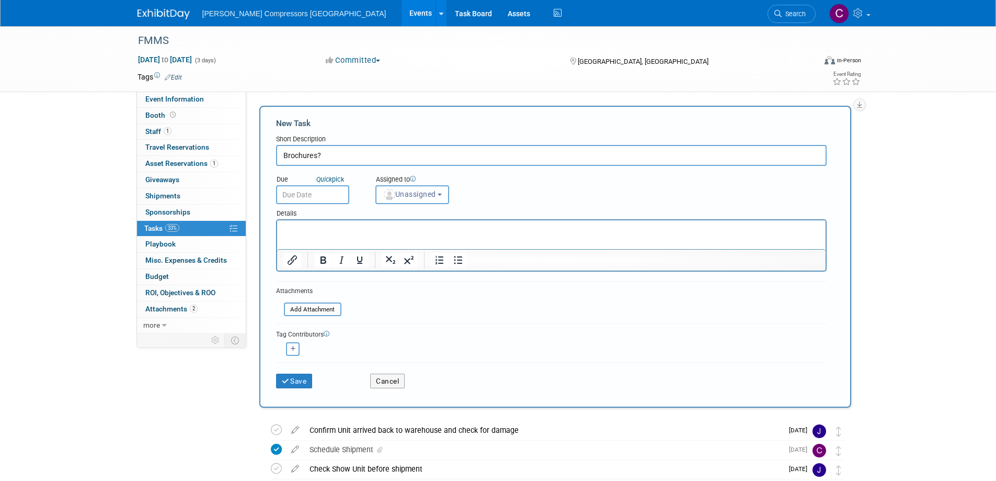
type input "Brochures?"
click at [336, 225] on p "Rich Text Area. Press ALT-0 for help." at bounding box center [551, 229] width 537 height 10
click at [528, 229] on p "See what brochures Josh wants there and order/ship./" at bounding box center [551, 229] width 537 height 10
click at [305, 194] on input "text" at bounding box center [312, 194] width 73 height 19
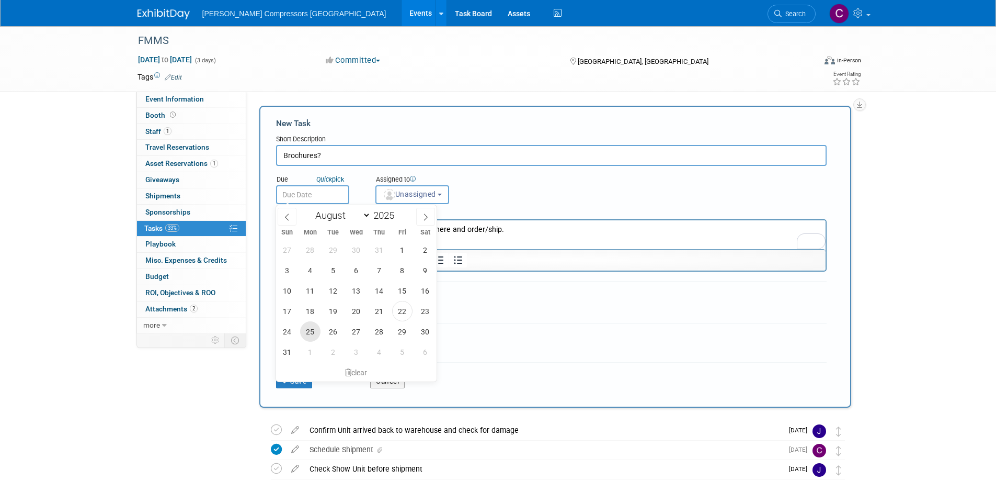
click at [312, 335] on span "25" at bounding box center [310, 331] width 20 height 20
type input "Aug 25, 2025"
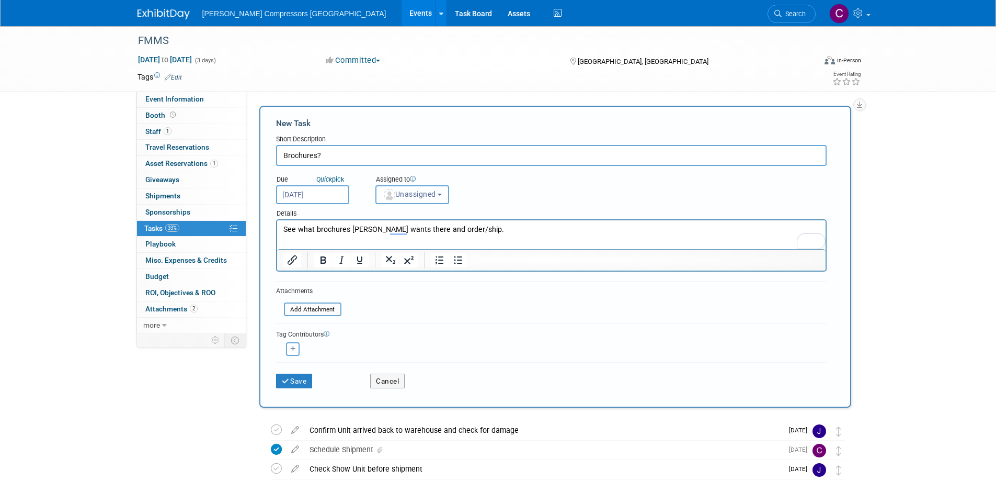
click at [413, 193] on span "Unassigned" at bounding box center [409, 194] width 53 height 8
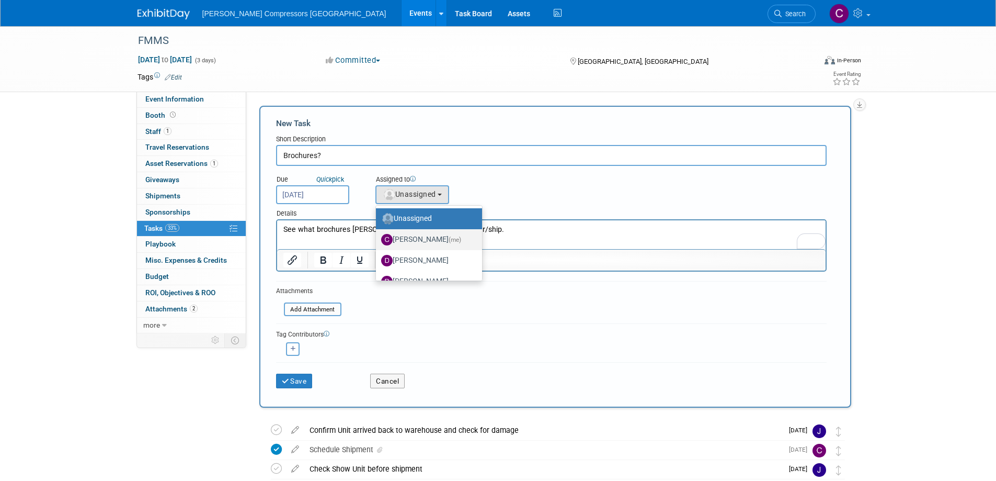
click at [424, 233] on label "Crystal Wilson (me)" at bounding box center [426, 239] width 90 height 17
click at [378, 235] on input "Crystal Wilson (me)" at bounding box center [374, 238] width 7 height 7
select select "8df64477-95ec-43ac-a17b-ae5ba5a68c4e"
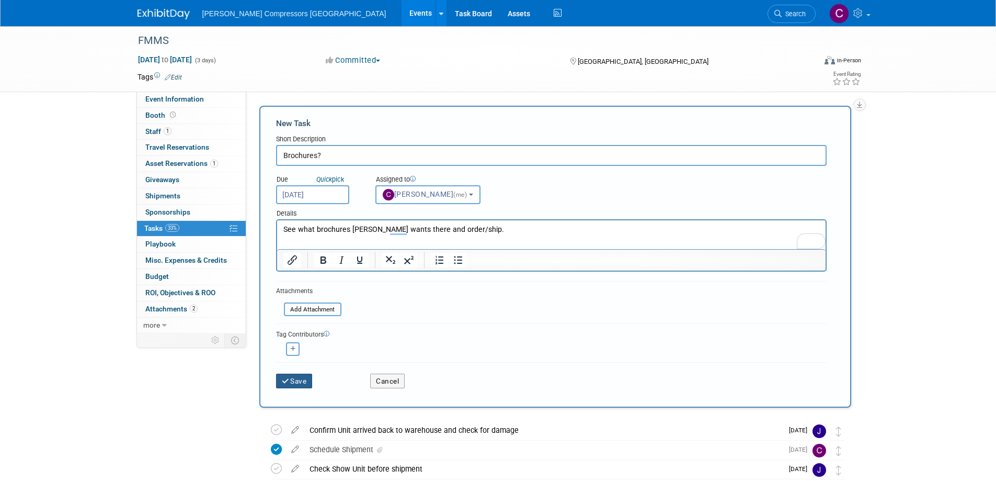
click at [294, 386] on button "Save" at bounding box center [294, 380] width 37 height 15
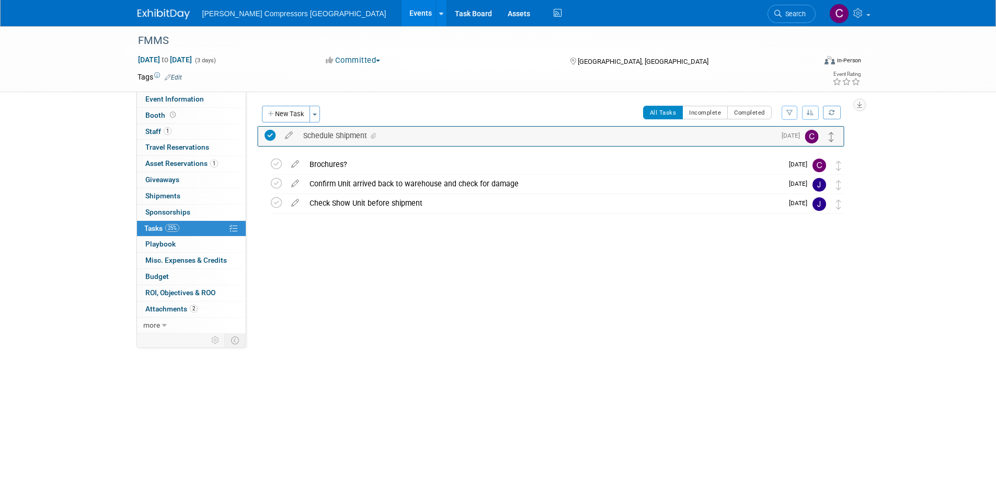
drag, startPoint x: 837, startPoint y: 187, endPoint x: 831, endPoint y: 138, distance: 49.0
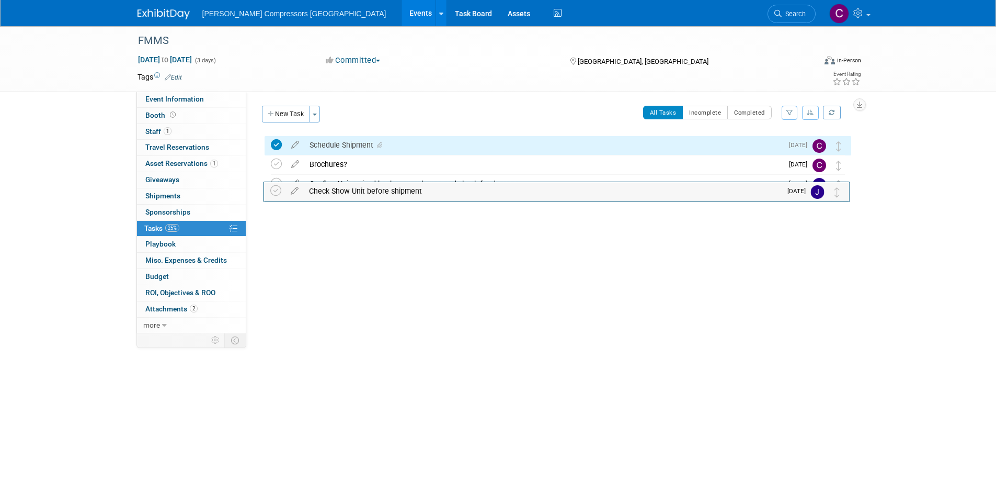
drag, startPoint x: 842, startPoint y: 206, endPoint x: 841, endPoint y: 177, distance: 29.3
